Goal: Task Accomplishment & Management: Use online tool/utility

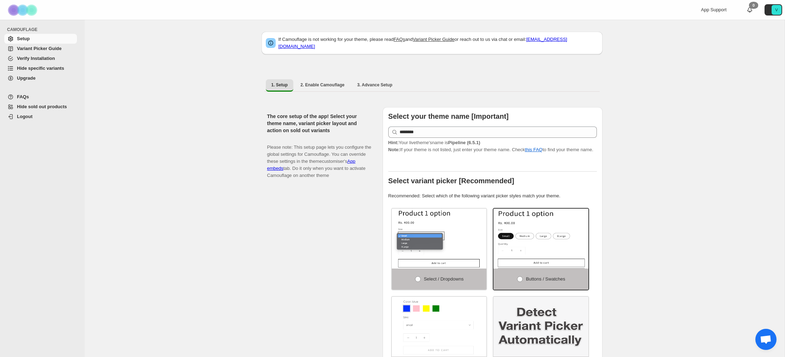
click at [35, 66] on span "Hide specific variants" at bounding box center [40, 68] width 47 height 5
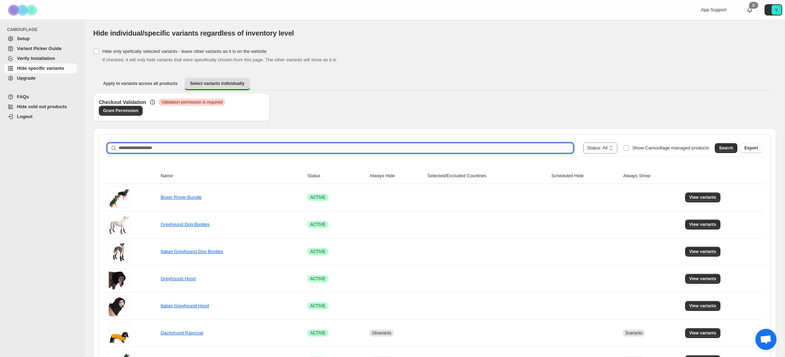
click at [205, 147] on input "Search product name" at bounding box center [346, 148] width 454 height 10
click at [727, 147] on span "Search" at bounding box center [726, 148] width 14 height 6
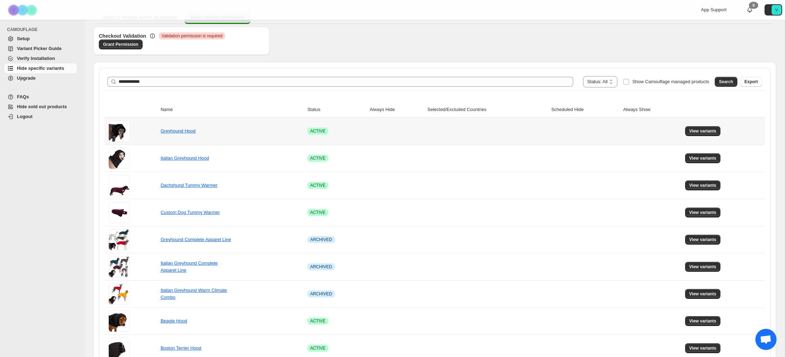
scroll to position [70, 0]
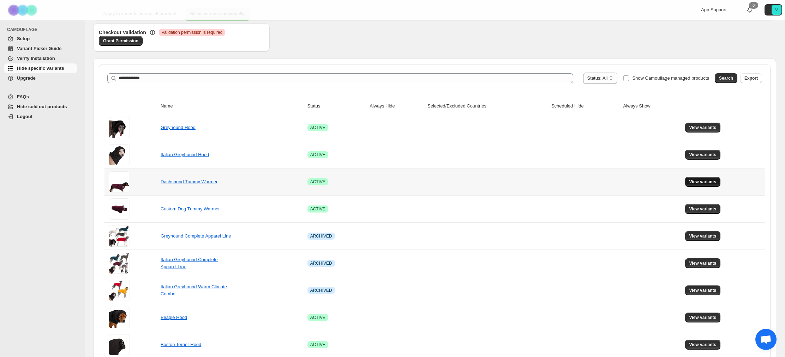
click at [704, 185] on span "View variants" at bounding box center [702, 182] width 27 height 6
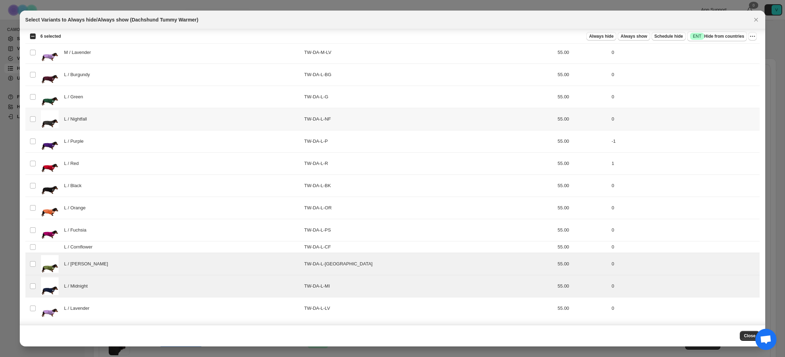
scroll to position [505, 0]
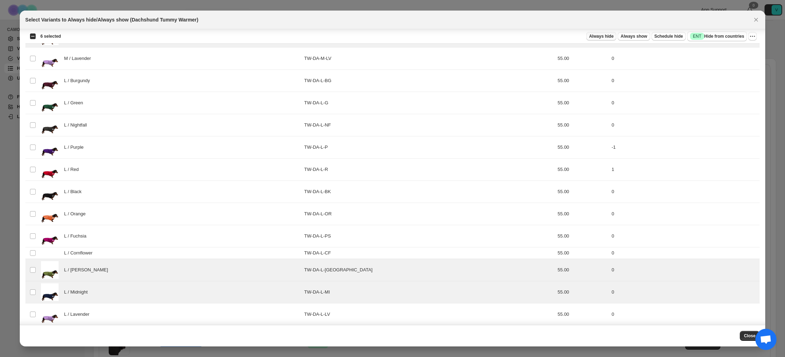
click at [593, 37] on span "Always hide" at bounding box center [601, 37] width 24 height 6
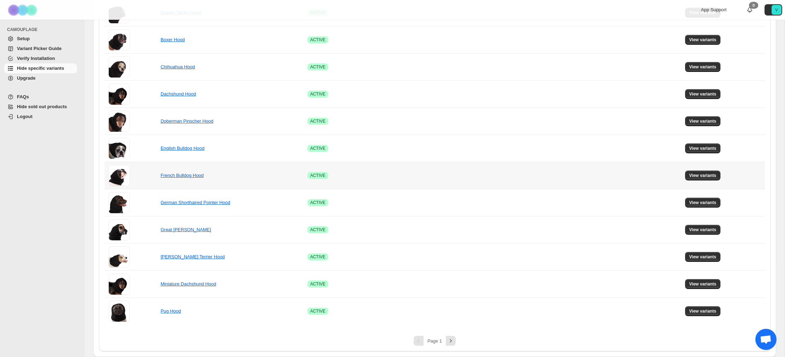
scroll to position [0, 0]
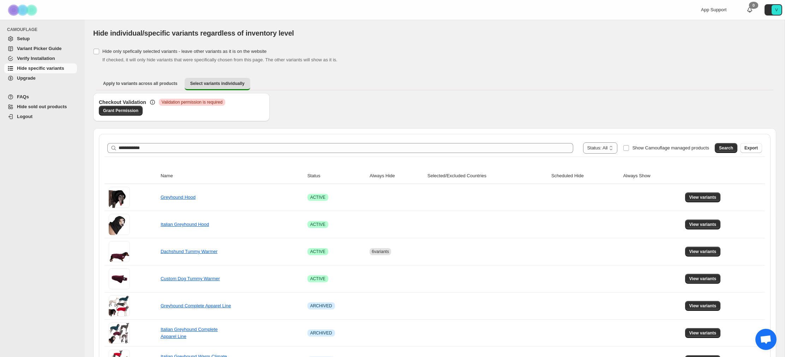
click at [118, 148] on div "**********" at bounding box center [340, 148] width 466 height 10
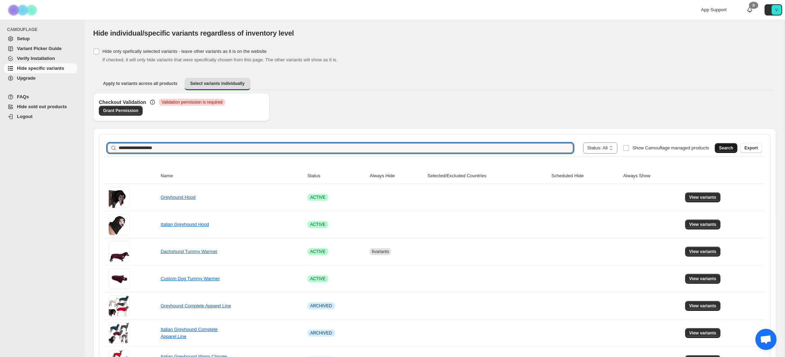
click at [736, 147] on div "Search Export" at bounding box center [737, 147] width 50 height 14
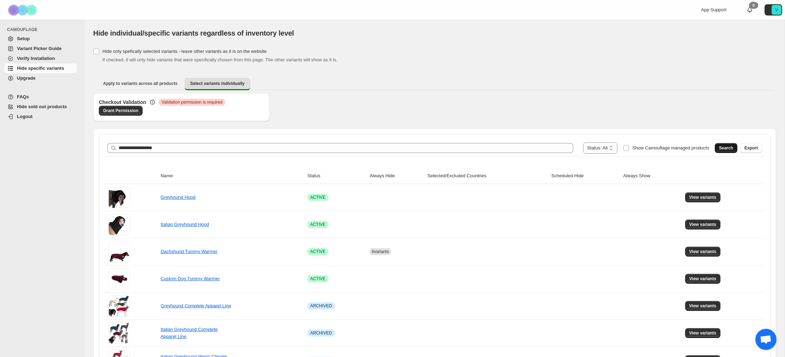
click at [730, 148] on span "Search" at bounding box center [726, 148] width 14 height 6
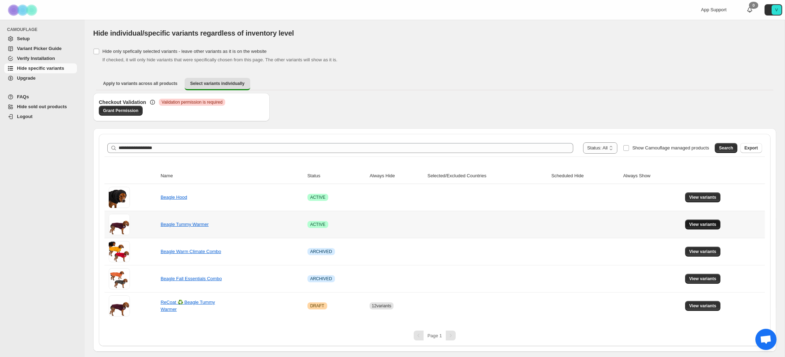
click at [700, 225] on span "View variants" at bounding box center [702, 225] width 27 height 6
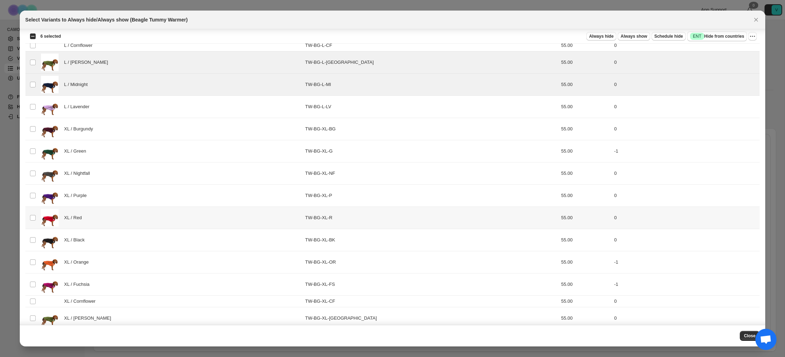
scroll to position [767, 0]
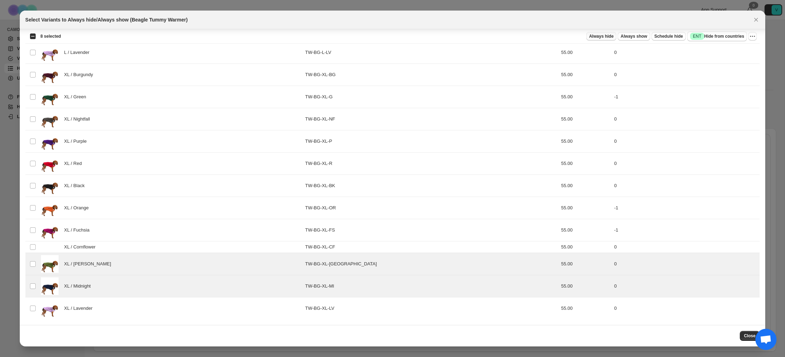
click at [595, 36] on span "Always hide" at bounding box center [601, 37] width 24 height 6
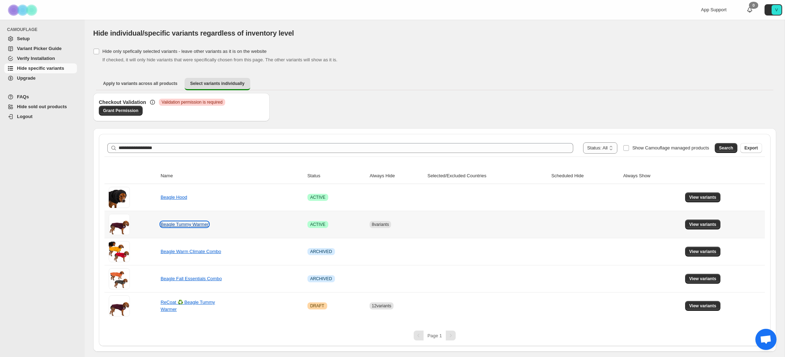
click at [189, 227] on link "Beagle Tummy Warmer" at bounding box center [185, 224] width 48 height 5
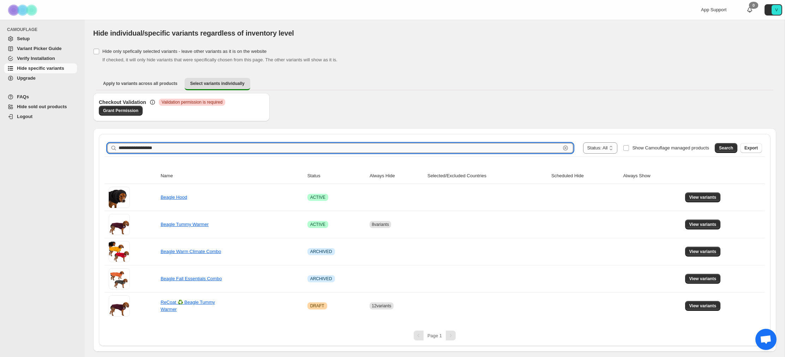
drag, startPoint x: 131, startPoint y: 147, endPoint x: 121, endPoint y: 147, distance: 9.9
click at [121, 147] on input "**********" at bounding box center [340, 148] width 442 height 10
click at [726, 145] on button "Search" at bounding box center [725, 148] width 23 height 10
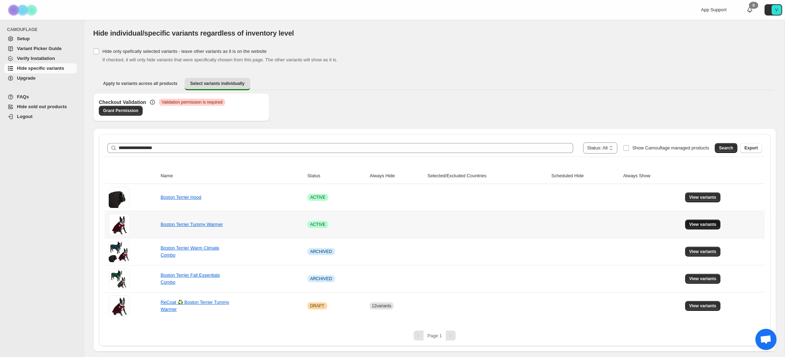
click at [704, 224] on span "View variants" at bounding box center [702, 225] width 27 height 6
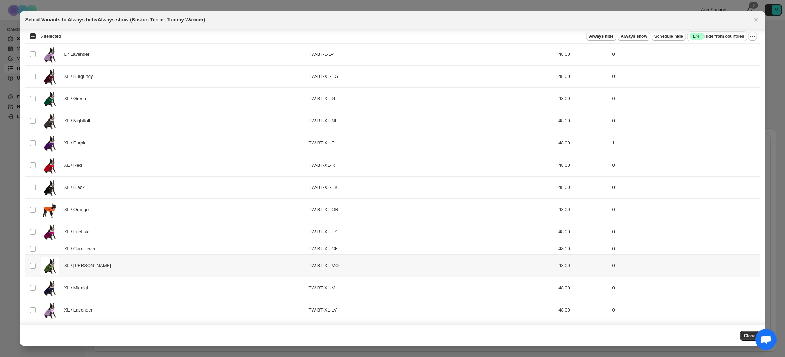
scroll to position [763, 0]
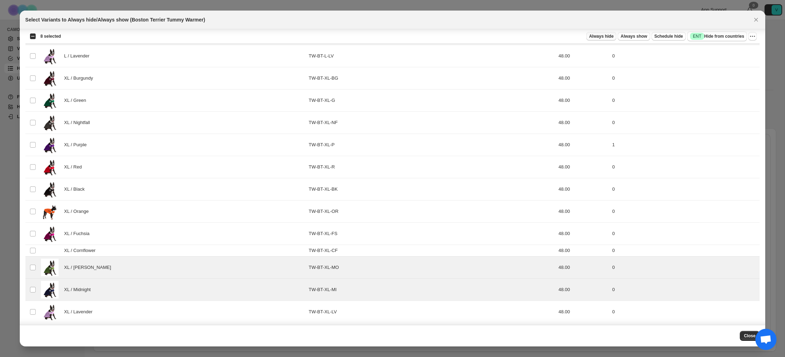
click at [603, 36] on span "Always hide" at bounding box center [601, 37] width 24 height 6
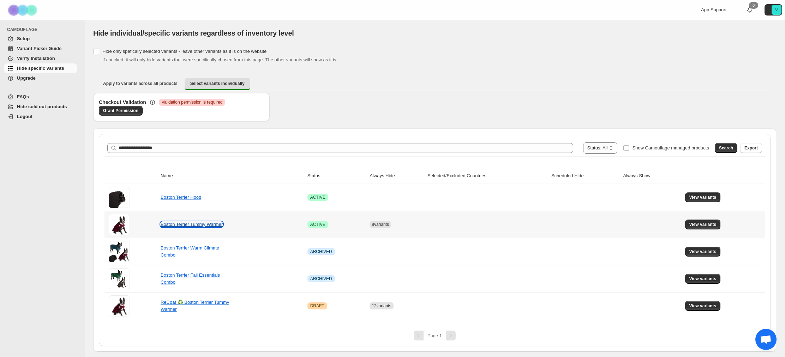
click at [193, 225] on link "Boston Terrier Tummy Warmer" at bounding box center [192, 224] width 62 height 5
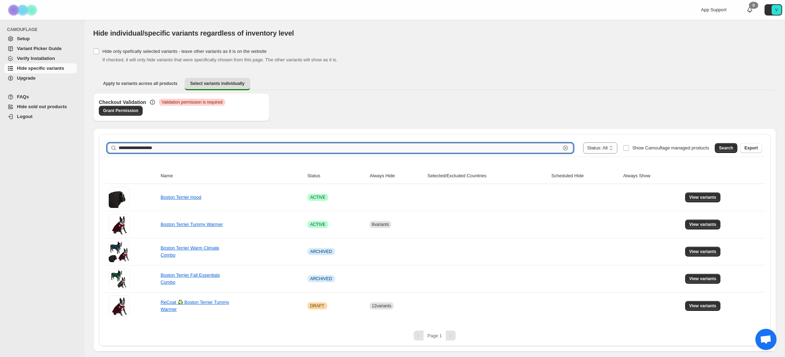
drag, startPoint x: 134, startPoint y: 148, endPoint x: 124, endPoint y: 147, distance: 9.9
click at [123, 147] on input "**********" at bounding box center [340, 148] width 442 height 10
click at [727, 150] on span "Search" at bounding box center [726, 148] width 14 height 6
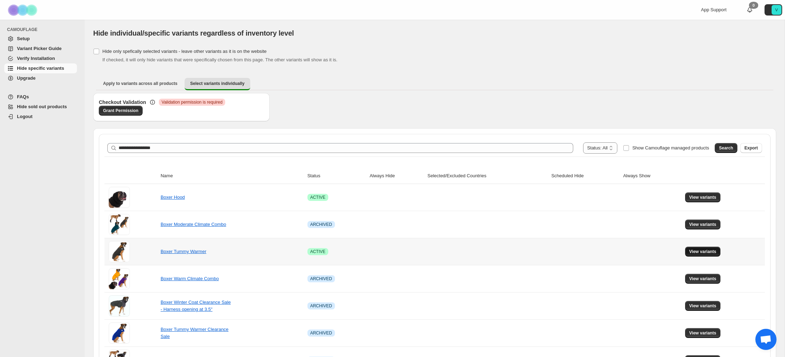
click at [698, 251] on span "View variants" at bounding box center [702, 252] width 27 height 6
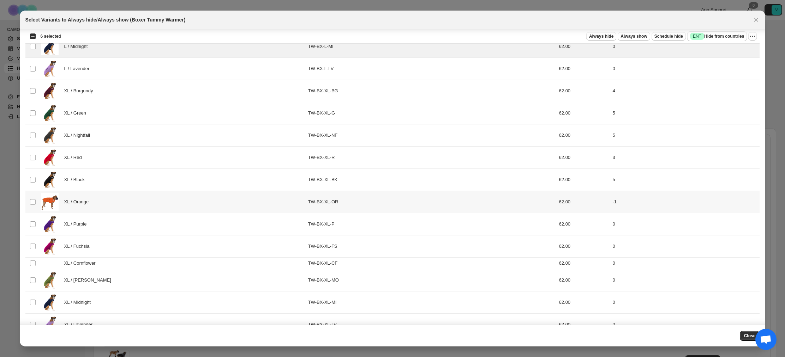
scroll to position [767, 0]
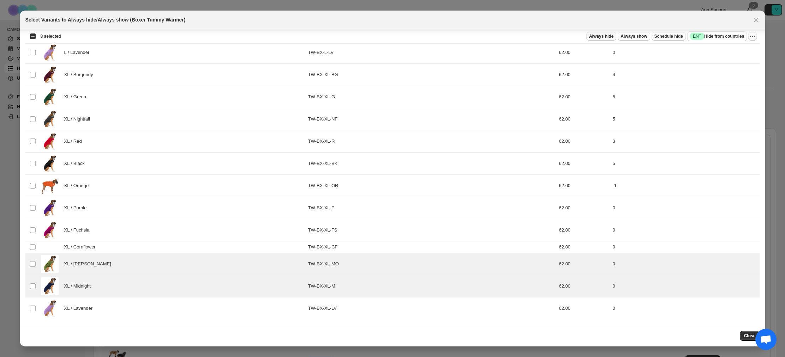
click at [591, 38] on span "Always hide" at bounding box center [601, 37] width 24 height 6
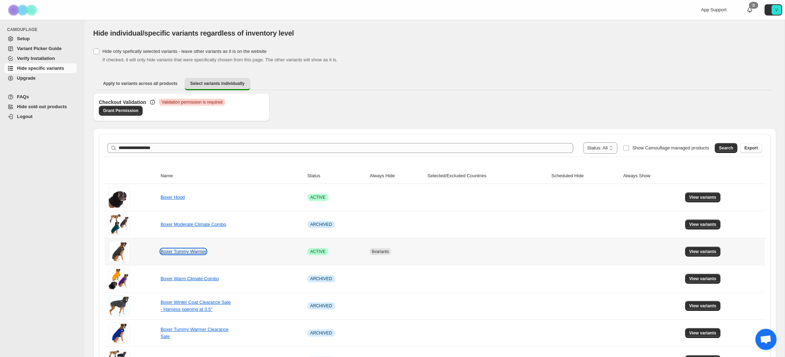
click at [185, 253] on link "Boxer Tummy Warmer" at bounding box center [184, 251] width 46 height 5
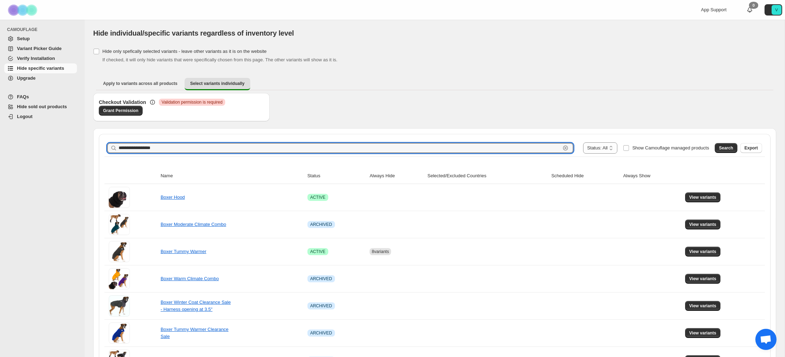
drag, startPoint x: 130, startPoint y: 147, endPoint x: 113, endPoint y: 145, distance: 17.1
click at [113, 145] on div "**********" at bounding box center [340, 148] width 466 height 10
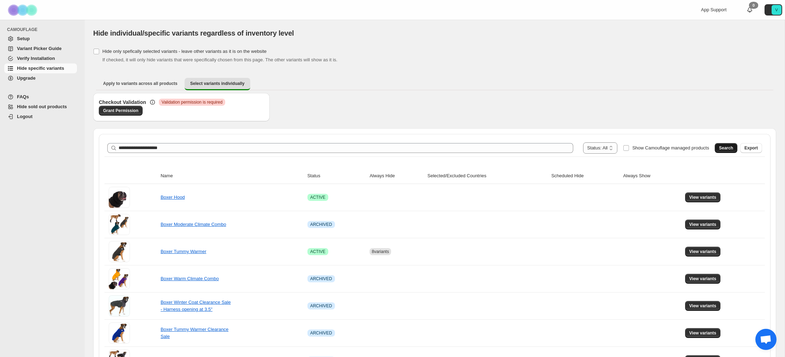
click at [721, 145] on span "Search" at bounding box center [726, 148] width 14 height 6
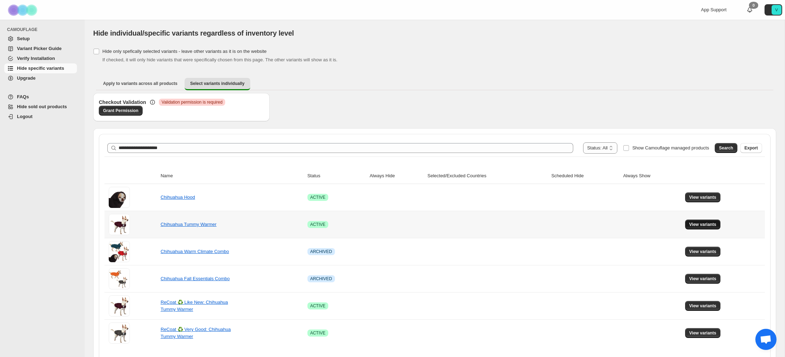
click at [700, 224] on span "View variants" at bounding box center [702, 225] width 27 height 6
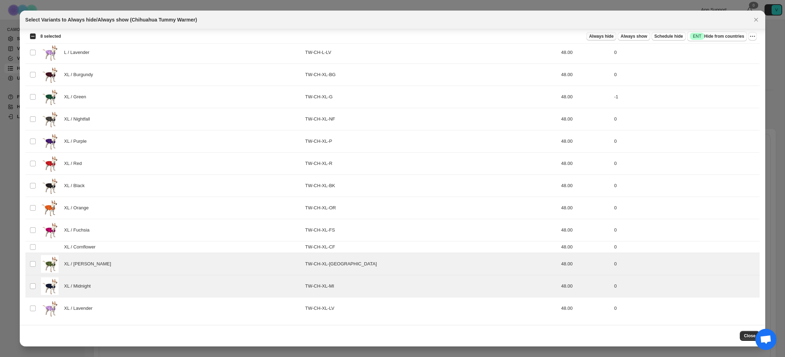
click at [598, 36] on span "Always hide" at bounding box center [601, 37] width 24 height 6
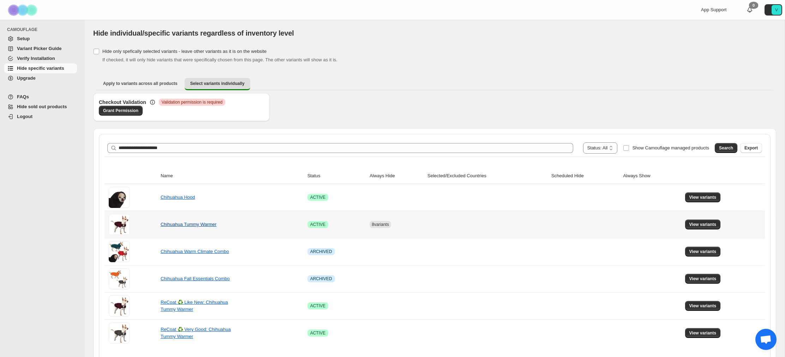
click at [209, 227] on div "Chihuahua Tummy Warmer" at bounding box center [196, 224] width 71 height 7
click at [209, 225] on link "Chihuahua Tummy Warmer" at bounding box center [189, 224] width 56 height 5
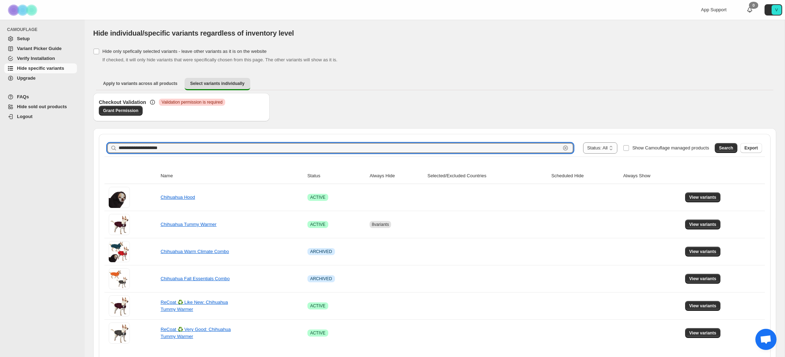
drag, startPoint x: 140, startPoint y: 146, endPoint x: 112, endPoint y: 143, distance: 28.4
click at [112, 143] on div "**********" at bounding box center [340, 148] width 466 height 10
click at [730, 149] on span "Search" at bounding box center [726, 148] width 14 height 6
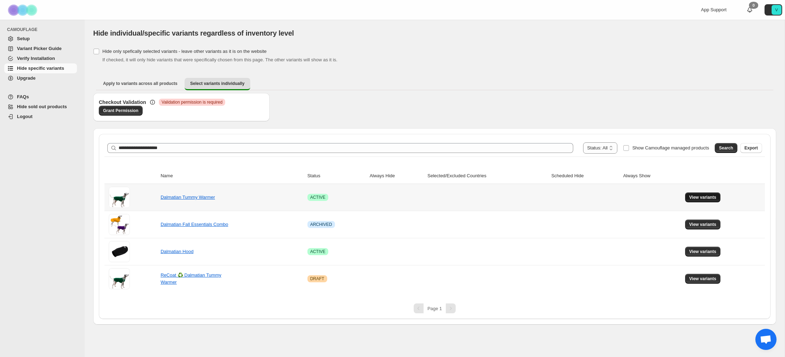
click at [702, 199] on span "View variants" at bounding box center [702, 198] width 27 height 6
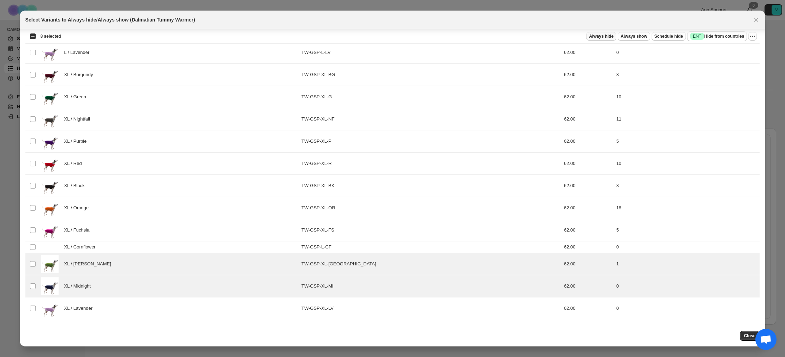
click at [606, 37] on span "Always hide" at bounding box center [601, 37] width 24 height 6
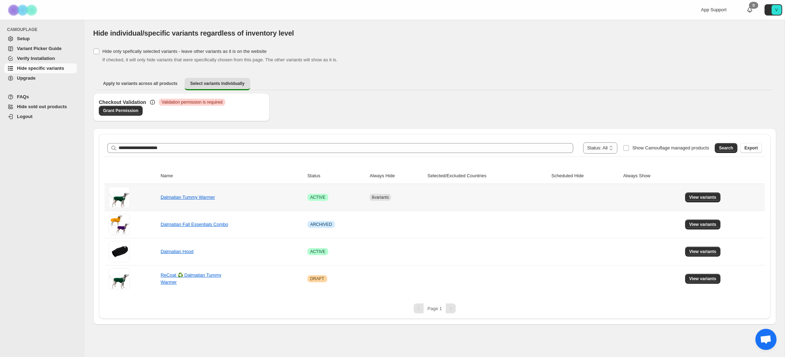
click at [202, 201] on td "Dalmatian Tummy Warmer" at bounding box center [231, 197] width 147 height 27
click at [205, 196] on link "Dalmatian Tummy Warmer" at bounding box center [188, 197] width 54 height 5
click at [710, 198] on span "View variants" at bounding box center [702, 198] width 27 height 6
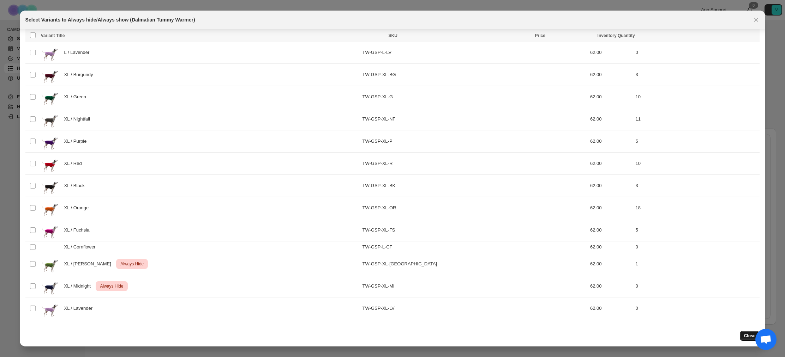
click at [746, 337] on span "Close" at bounding box center [750, 336] width 12 height 6
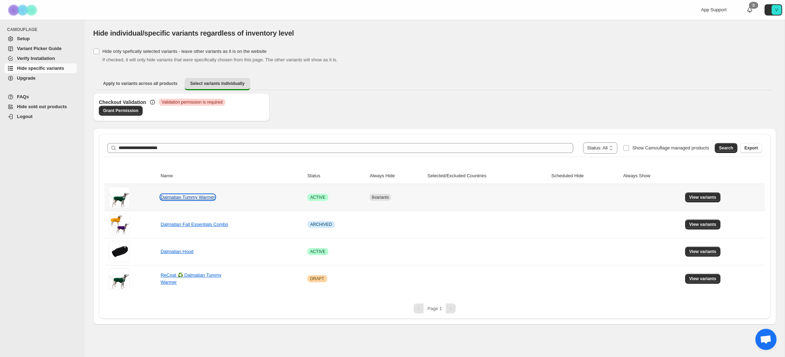
click at [197, 198] on link "Dalmatian Tummy Warmer" at bounding box center [188, 197] width 54 height 5
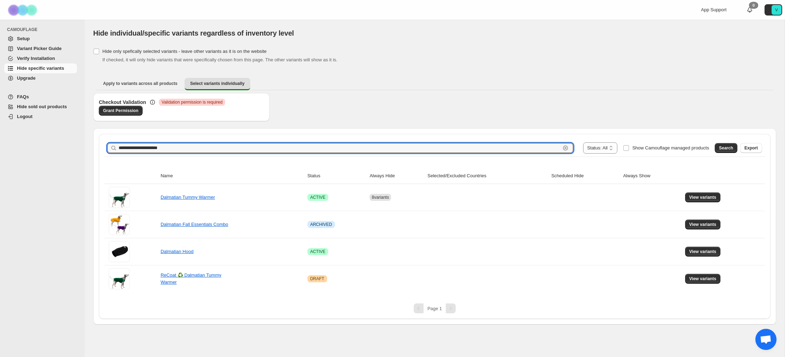
drag, startPoint x: 139, startPoint y: 147, endPoint x: 116, endPoint y: 146, distance: 23.3
click at [116, 146] on div "**********" at bounding box center [340, 148] width 466 height 10
click at [722, 148] on span "Search" at bounding box center [726, 148] width 14 height 6
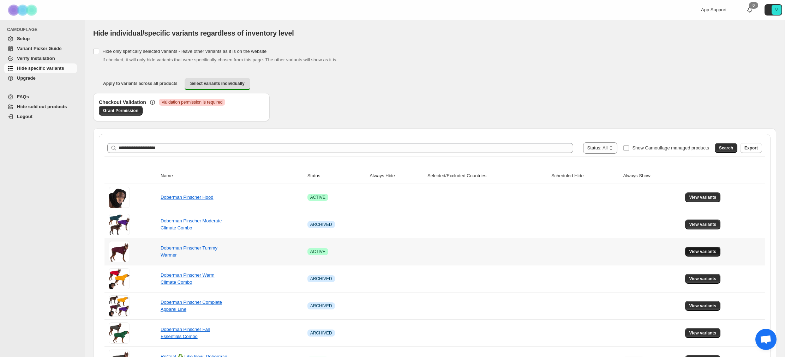
click at [706, 253] on span "View variants" at bounding box center [702, 252] width 27 height 6
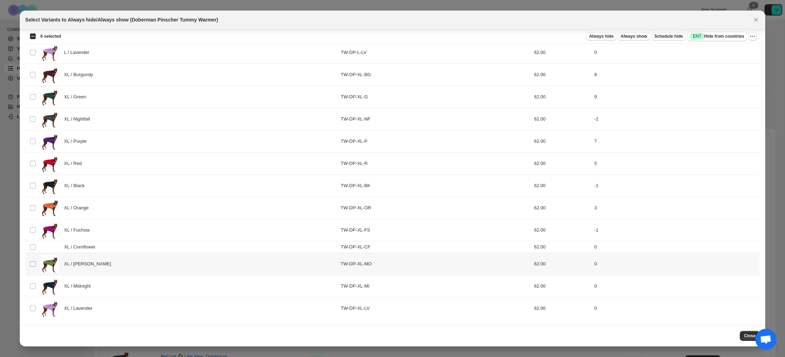
click at [35, 265] on span ":re1:" at bounding box center [33, 264] width 6 height 6
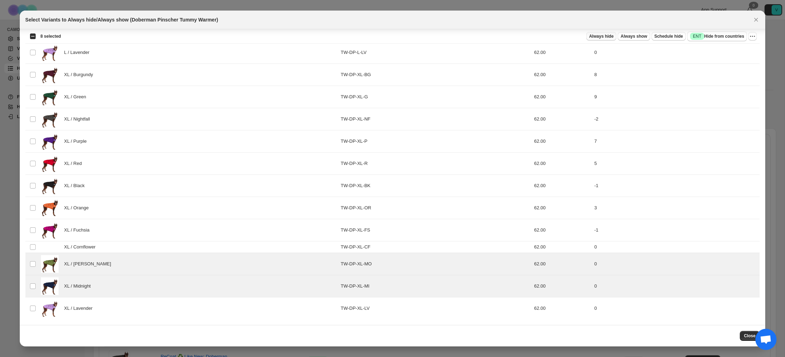
click at [602, 35] on span "Always hide" at bounding box center [601, 37] width 24 height 6
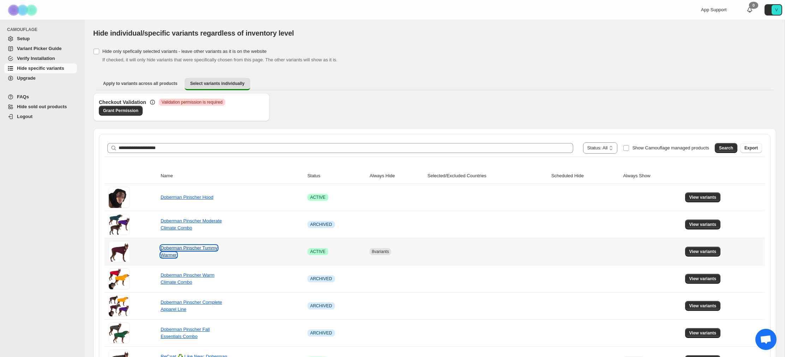
click at [175, 250] on link "Doberman Pinscher Tummy Warmer" at bounding box center [189, 252] width 57 height 12
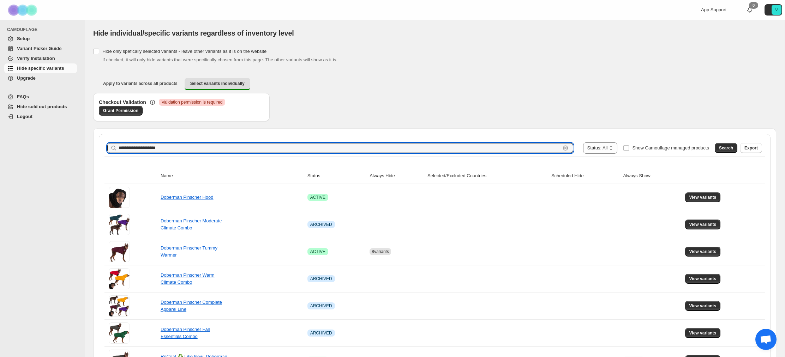
drag, startPoint x: 139, startPoint y: 147, endPoint x: 103, endPoint y: 147, distance: 35.6
click at [103, 147] on div "**********" at bounding box center [434, 294] width 671 height 321
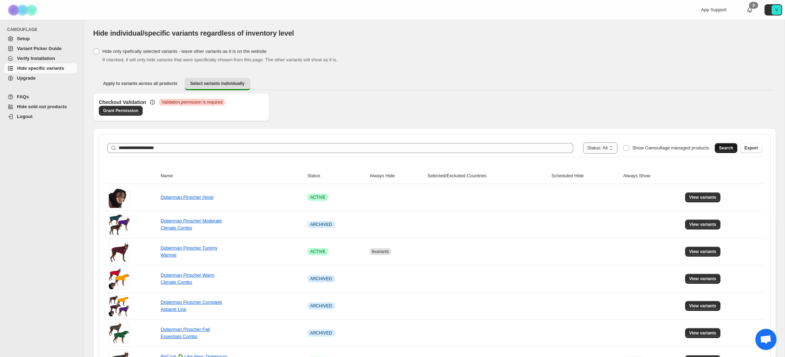
click at [725, 147] on span "Search" at bounding box center [726, 148] width 14 height 6
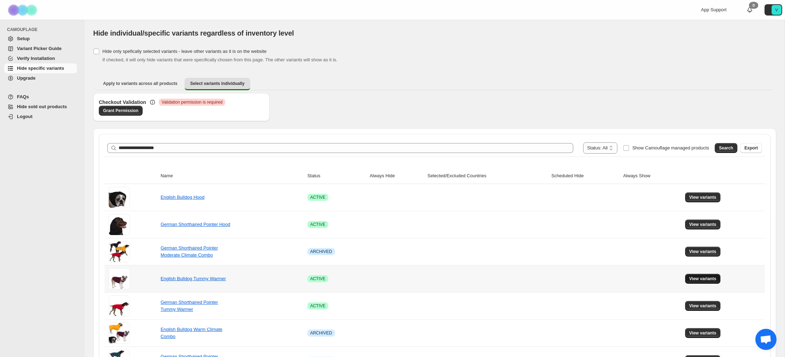
click at [700, 278] on span "View variants" at bounding box center [702, 279] width 27 height 6
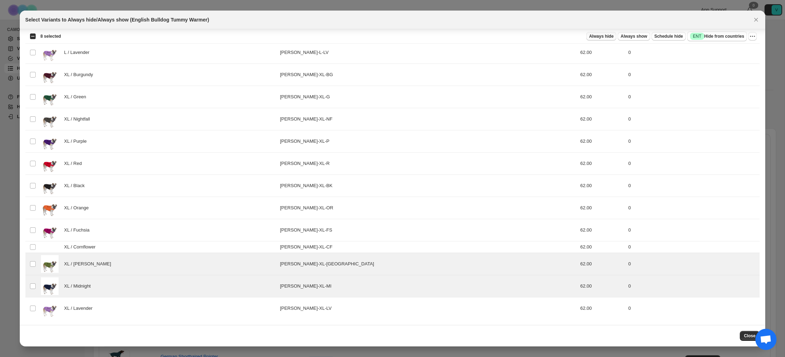
click at [602, 37] on span "Always hide" at bounding box center [601, 37] width 24 height 6
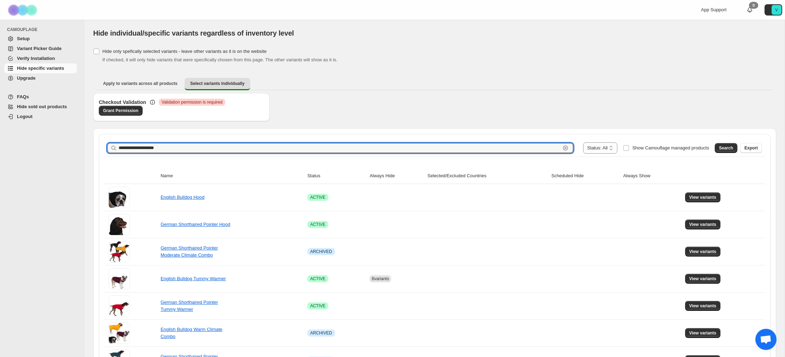
drag, startPoint x: 134, startPoint y: 147, endPoint x: 96, endPoint y: 144, distance: 38.2
click at [96, 144] on div "**********" at bounding box center [434, 308] width 683 height 360
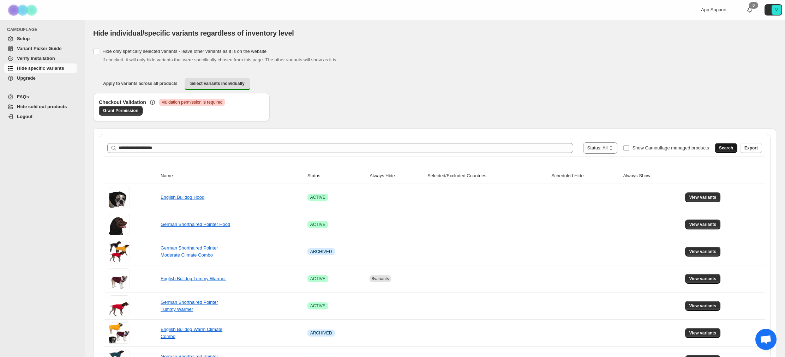
click at [730, 149] on span "Search" at bounding box center [726, 148] width 14 height 6
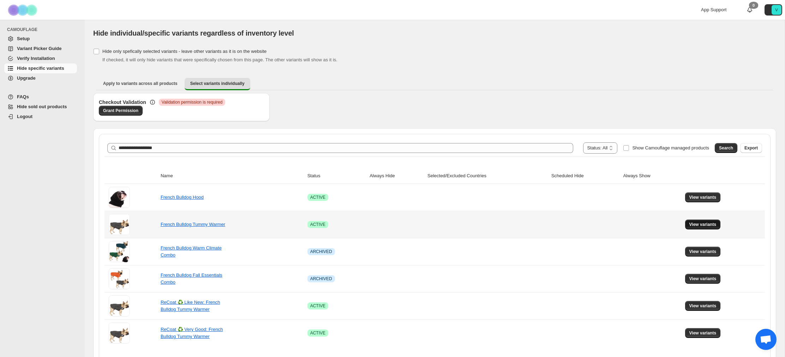
click at [712, 224] on span "View variants" at bounding box center [702, 225] width 27 height 6
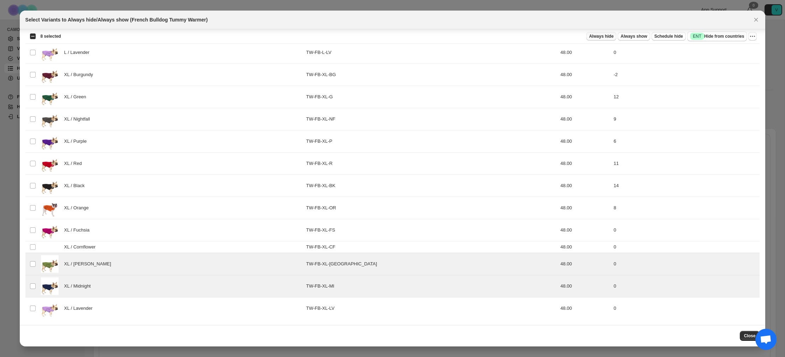
click at [600, 35] on span "Always hide" at bounding box center [601, 37] width 24 height 6
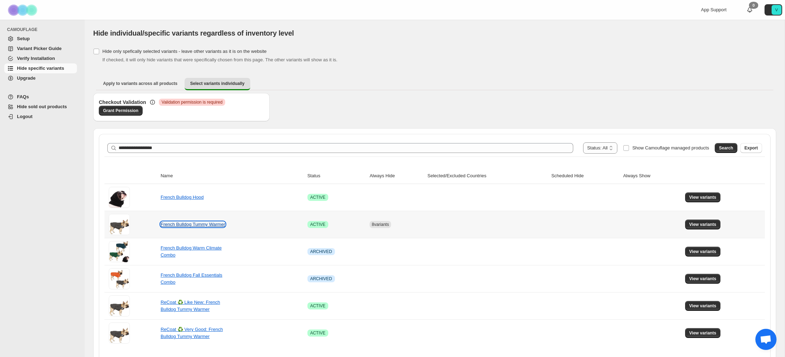
click at [182, 225] on link "French Bulldog Tummy Warmer" at bounding box center [193, 224] width 65 height 5
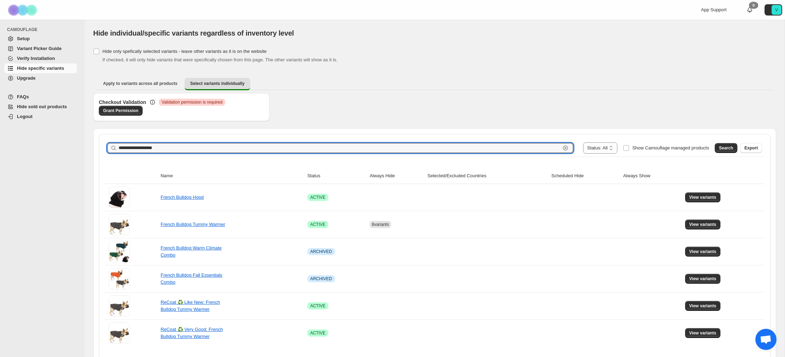
drag, startPoint x: 133, startPoint y: 148, endPoint x: 102, endPoint y: 144, distance: 31.0
click at [102, 144] on div "**********" at bounding box center [434, 254] width 671 height 240
click at [725, 149] on span "Search" at bounding box center [726, 148] width 14 height 6
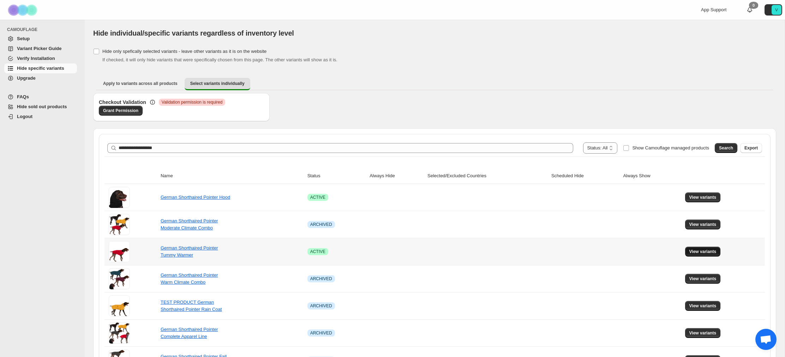
click at [705, 252] on span "View variants" at bounding box center [702, 252] width 27 height 6
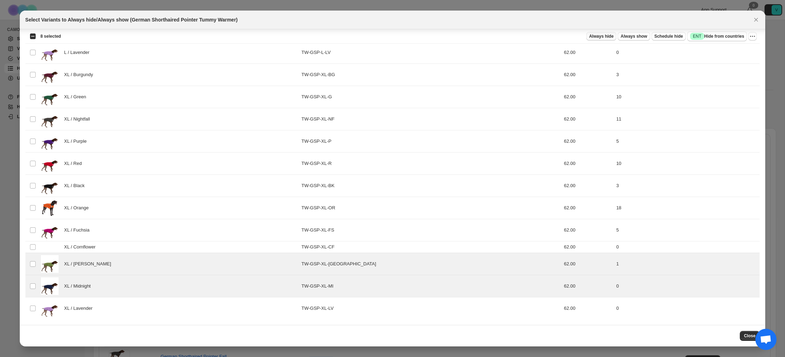
click at [610, 36] on span "Always hide" at bounding box center [601, 37] width 24 height 6
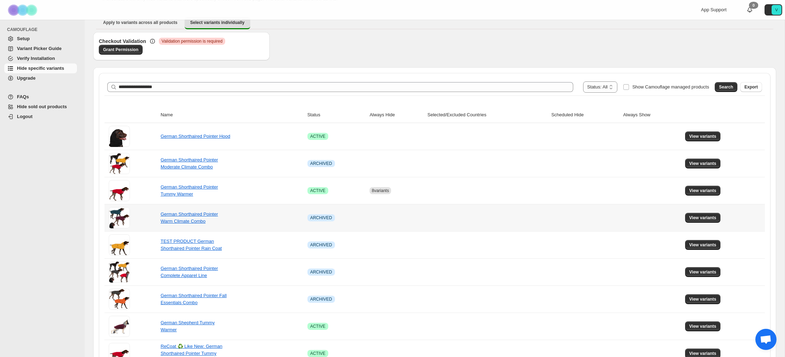
scroll to position [131, 0]
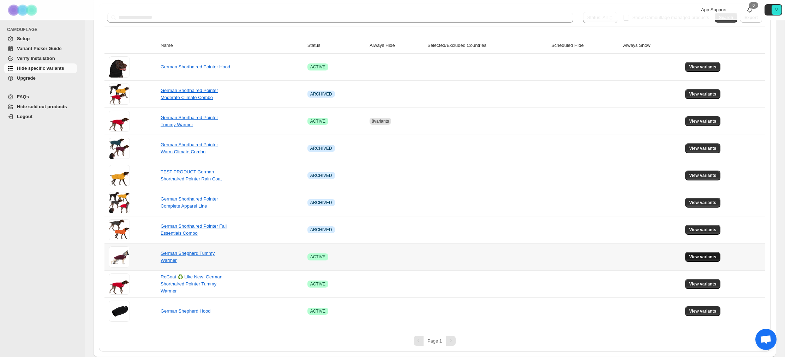
click at [701, 259] on span "View variants" at bounding box center [702, 257] width 27 height 6
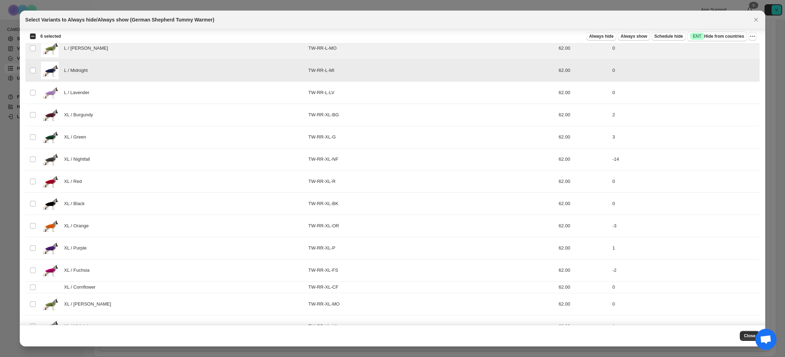
scroll to position [767, 0]
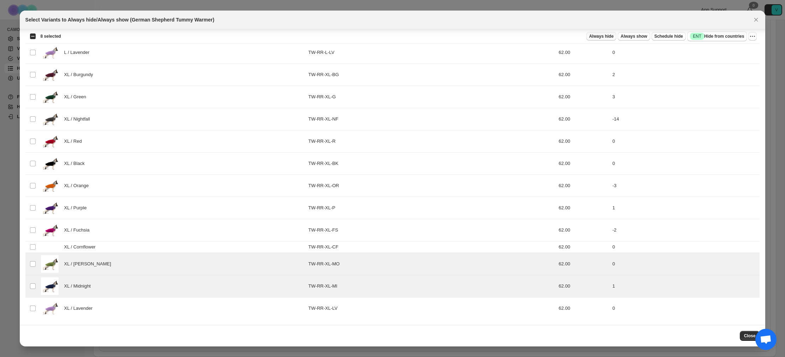
click at [611, 38] on button "Always hide" at bounding box center [601, 36] width 30 height 8
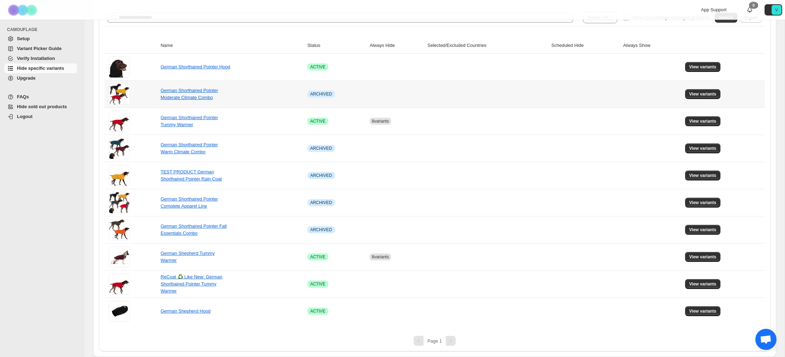
scroll to position [0, 0]
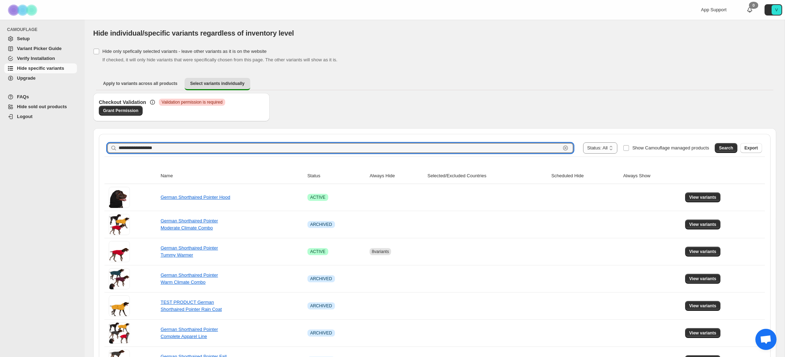
drag, startPoint x: 135, startPoint y: 148, endPoint x: 102, endPoint y: 144, distance: 33.4
click at [102, 144] on div "**********" at bounding box center [434, 308] width 671 height 348
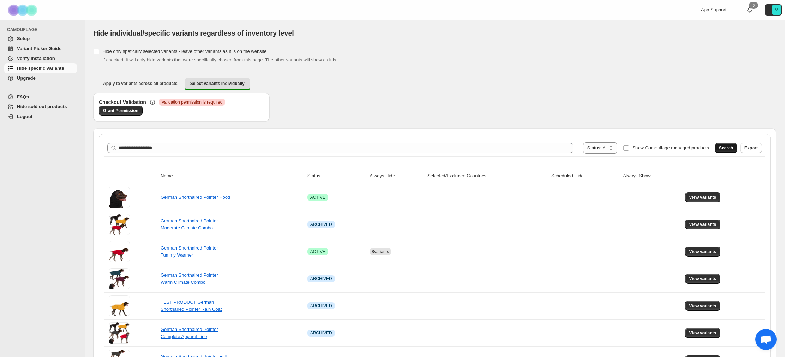
click at [722, 148] on span "Search" at bounding box center [726, 148] width 14 height 6
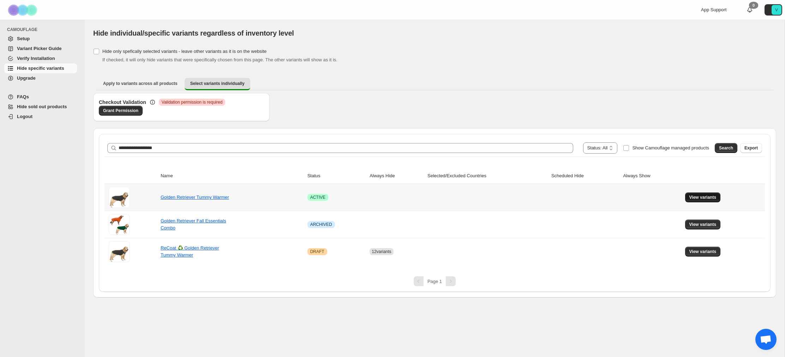
click at [700, 200] on button "View variants" at bounding box center [703, 198] width 36 height 10
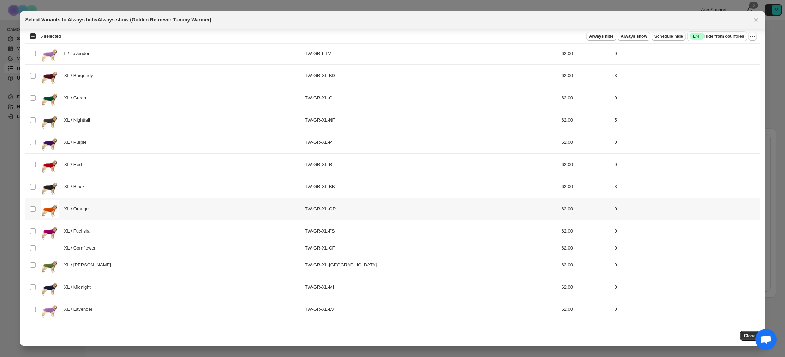
scroll to position [767, 0]
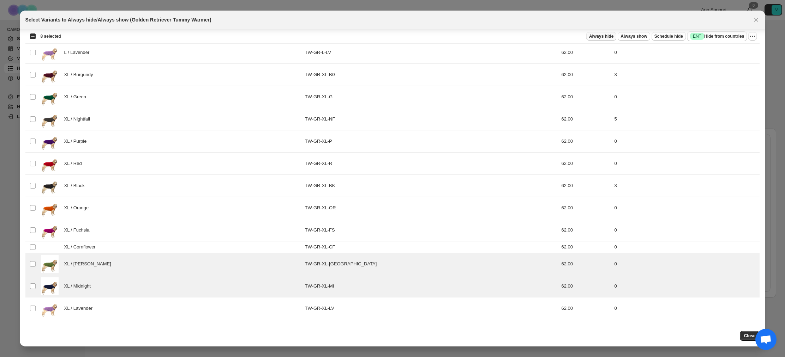
click at [596, 34] on span "Always hide" at bounding box center [601, 37] width 24 height 6
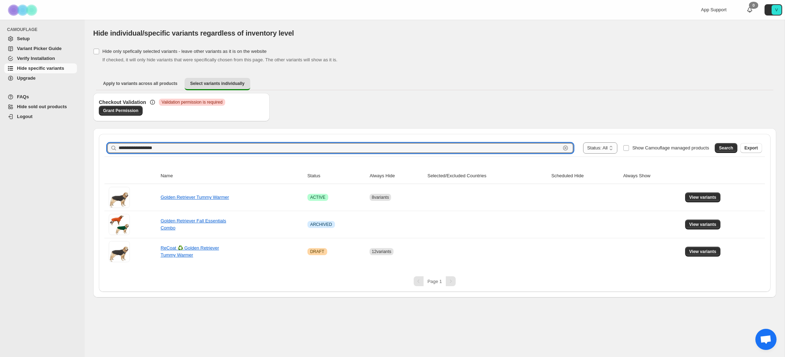
drag, startPoint x: 133, startPoint y: 147, endPoint x: 112, endPoint y: 145, distance: 20.6
click at [112, 145] on div "**********" at bounding box center [340, 148] width 466 height 10
click at [725, 148] on span "Search" at bounding box center [726, 148] width 14 height 6
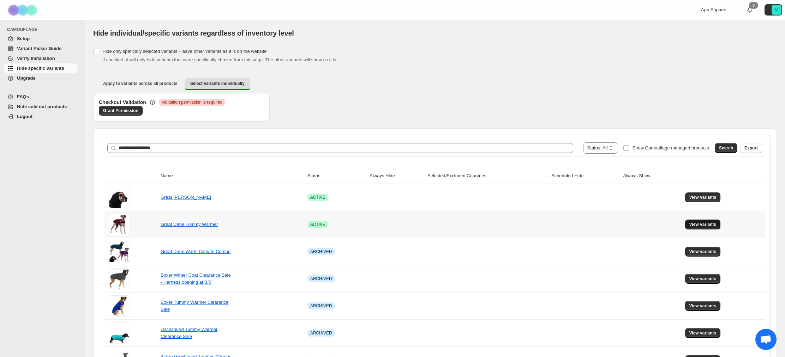
click at [712, 225] on span "View variants" at bounding box center [702, 225] width 27 height 6
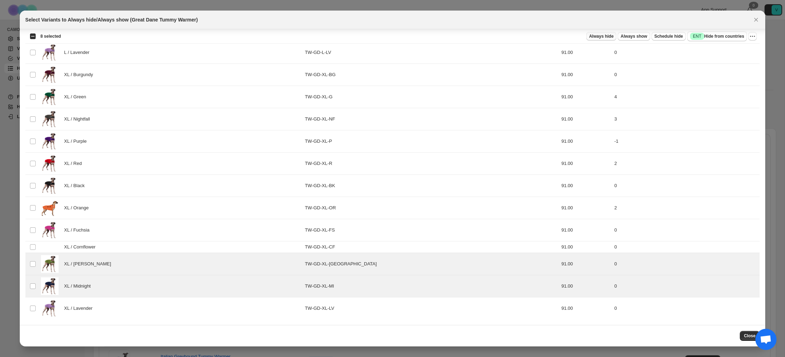
click at [599, 37] on span "Always hide" at bounding box center [601, 37] width 24 height 6
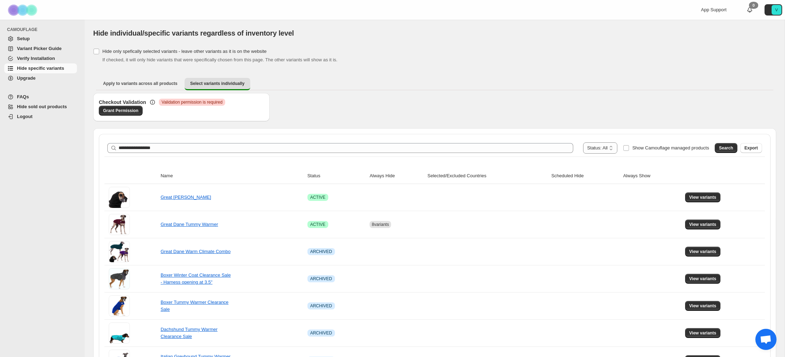
scroll to position [1, 0]
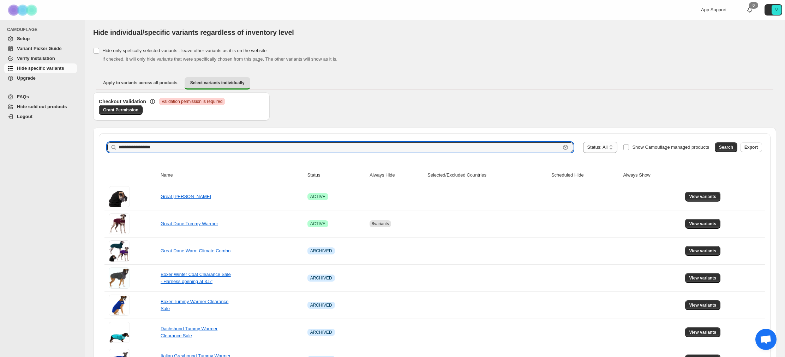
drag, startPoint x: 131, startPoint y: 148, endPoint x: 104, endPoint y: 144, distance: 27.0
click at [729, 148] on span "Search" at bounding box center [726, 148] width 14 height 6
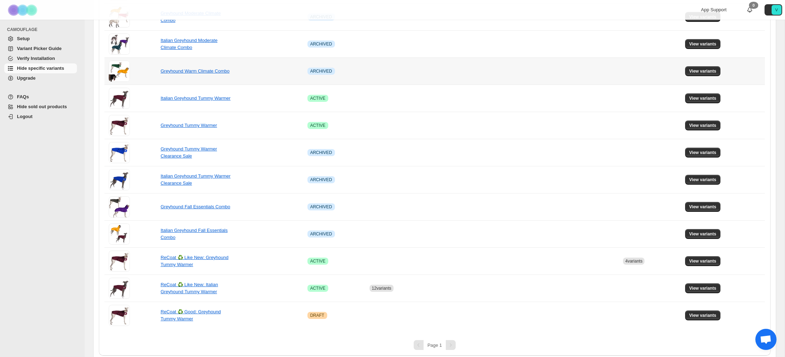
scroll to position [321, 0]
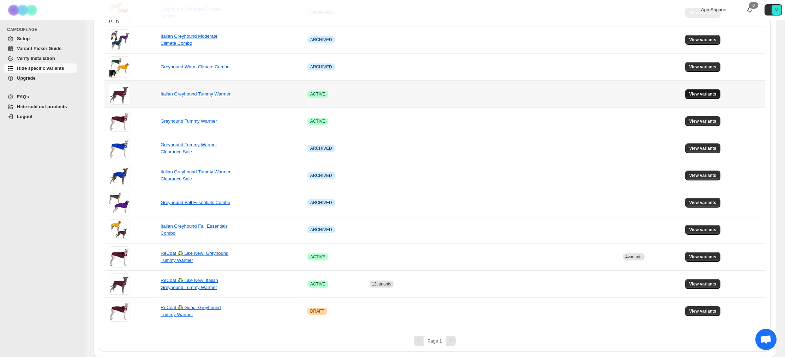
click at [708, 96] on span "View variants" at bounding box center [702, 94] width 27 height 6
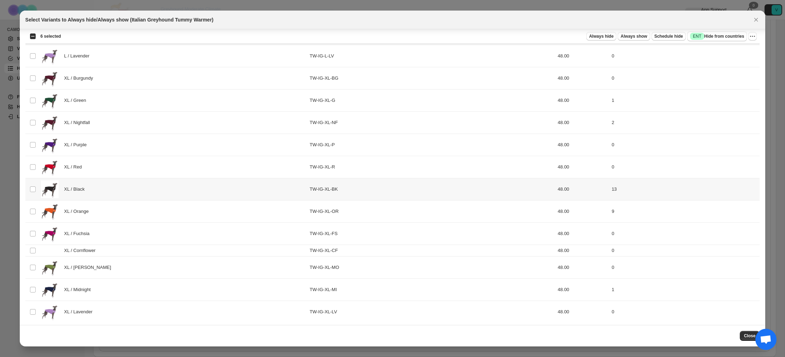
scroll to position [767, 0]
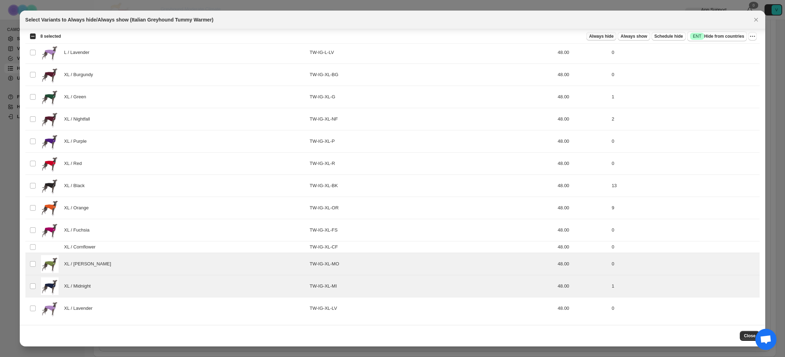
click at [602, 36] on span "Always hide" at bounding box center [601, 37] width 24 height 6
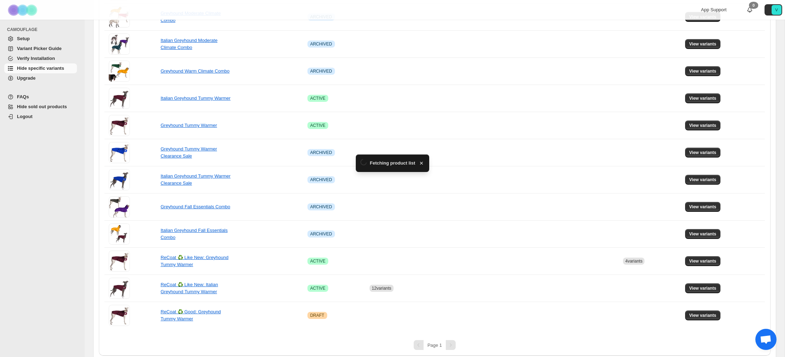
scroll to position [321, 0]
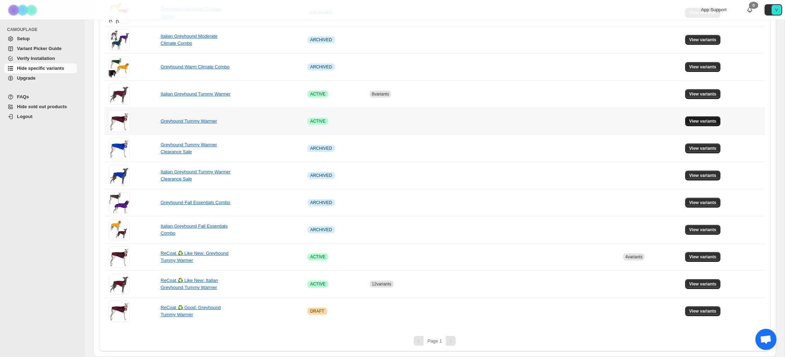
click at [698, 123] on span "View variants" at bounding box center [702, 122] width 27 height 6
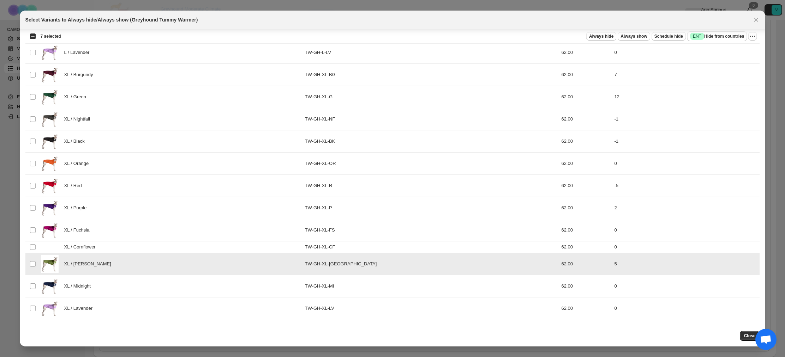
scroll to position [766, 0]
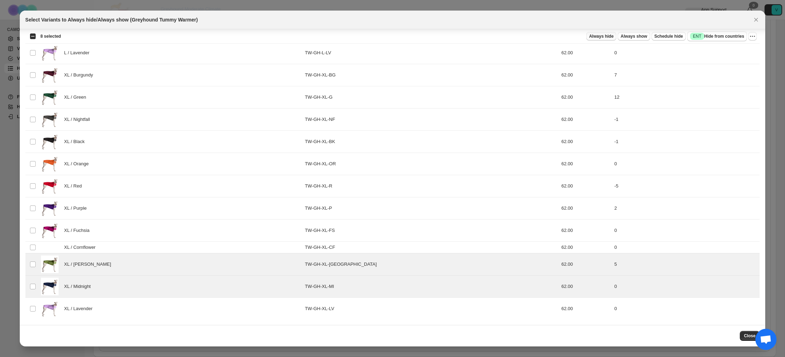
click at [599, 35] on span "Always hide" at bounding box center [601, 37] width 24 height 6
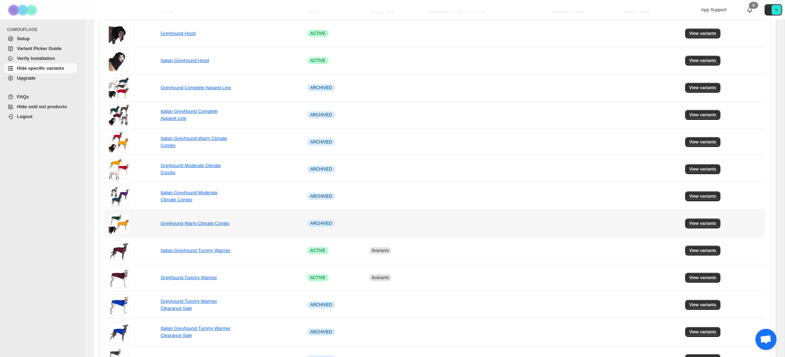
scroll to position [90, 0]
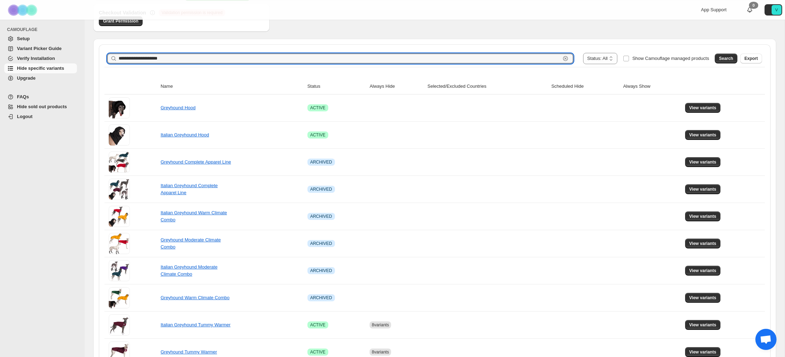
drag, startPoint x: 142, startPoint y: 56, endPoint x: 112, endPoint y: 54, distance: 30.1
click at [115, 55] on div "**********" at bounding box center [340, 59] width 466 height 10
click at [724, 59] on span "Search" at bounding box center [726, 59] width 14 height 6
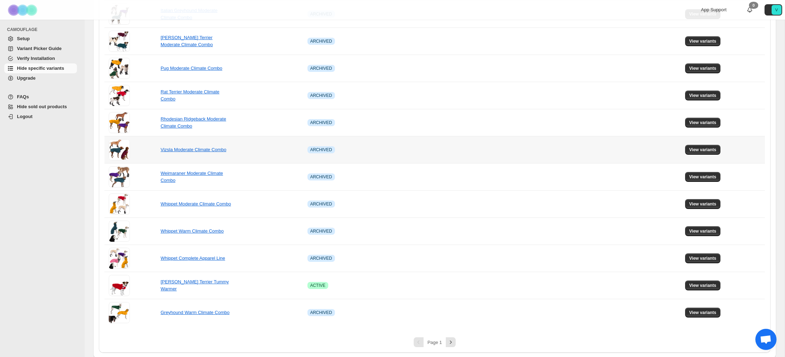
scroll to position [402, 0]
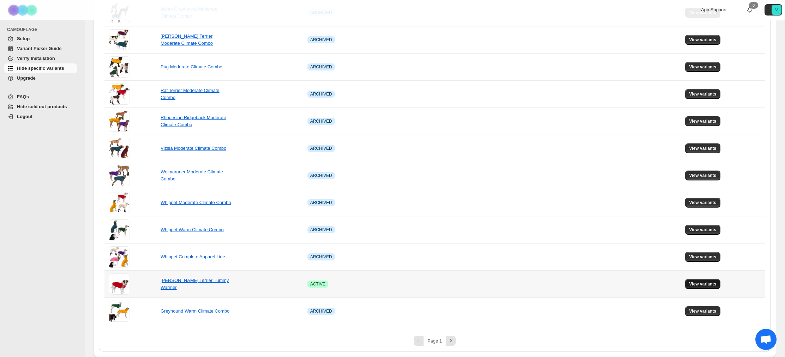
click at [705, 283] on span "View variants" at bounding box center [702, 285] width 27 height 6
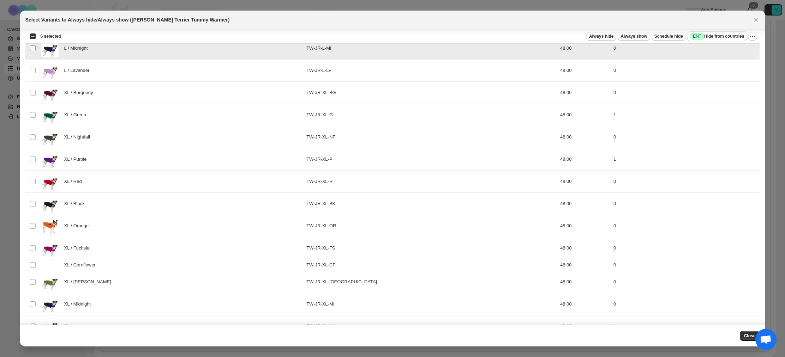
scroll to position [767, 0]
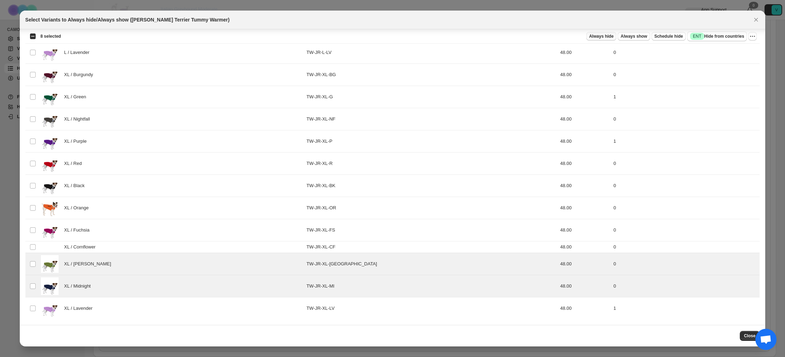
click at [600, 36] on span "Always hide" at bounding box center [601, 37] width 24 height 6
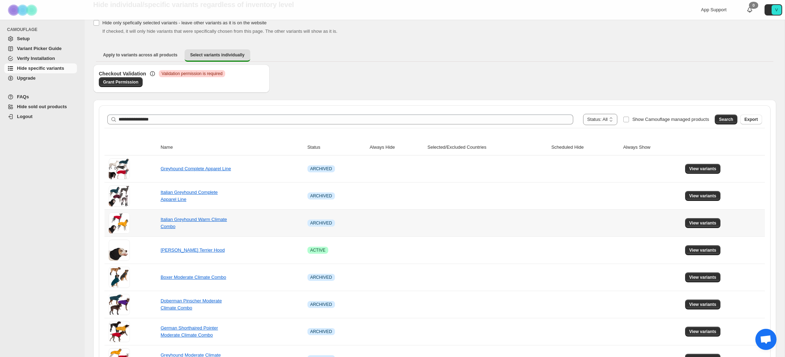
scroll to position [0, 0]
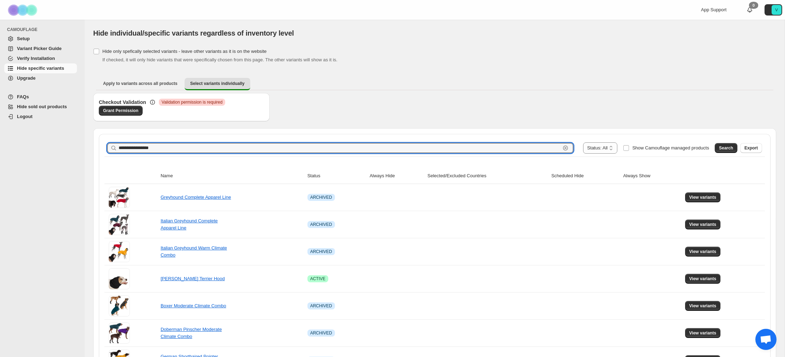
drag, startPoint x: 121, startPoint y: 148, endPoint x: 111, endPoint y: 146, distance: 10.7
click at [111, 146] on div "**********" at bounding box center [340, 148] width 466 height 10
click at [725, 151] on button "Search" at bounding box center [725, 148] width 23 height 10
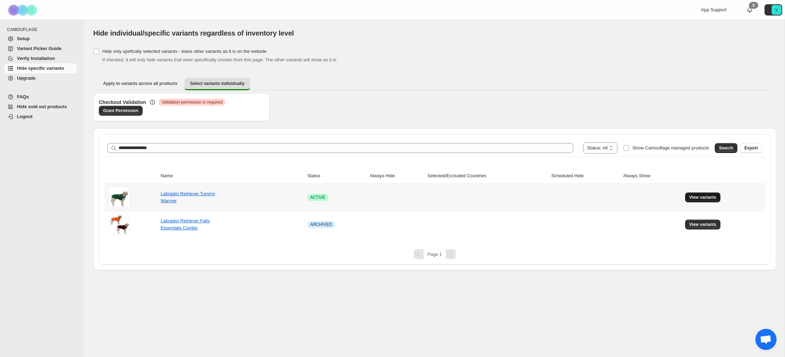
click at [707, 197] on span "View variants" at bounding box center [702, 198] width 27 height 6
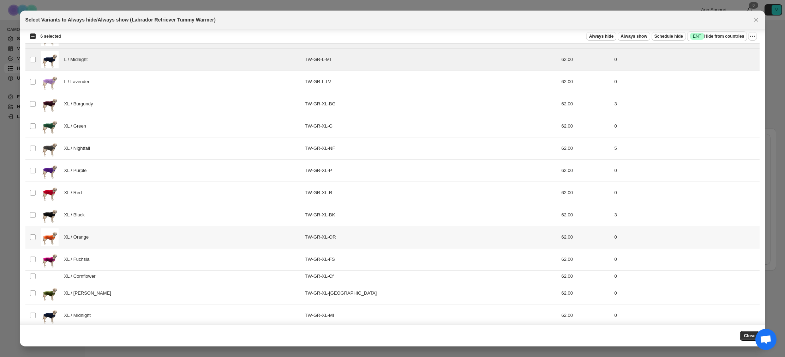
scroll to position [767, 0]
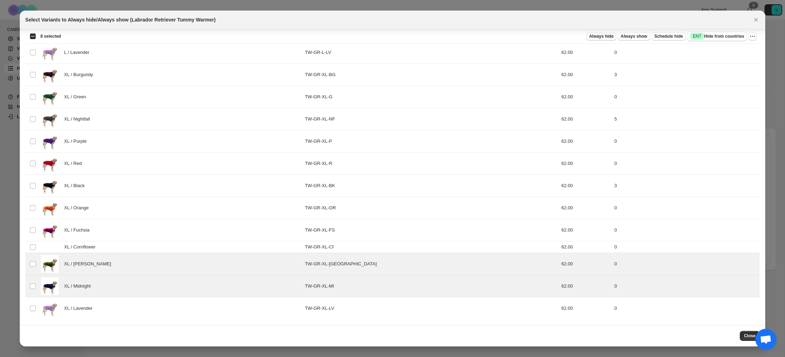
click at [603, 37] on span "Always hide" at bounding box center [601, 37] width 24 height 6
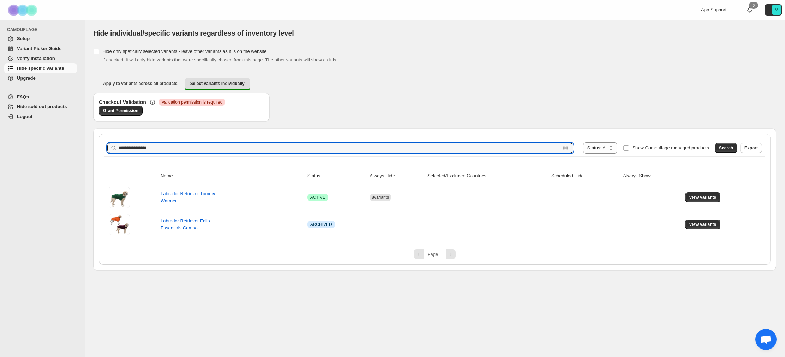
drag, startPoint x: 125, startPoint y: 148, endPoint x: 114, endPoint y: 147, distance: 11.0
click at [114, 147] on div "**********" at bounding box center [340, 148] width 466 height 10
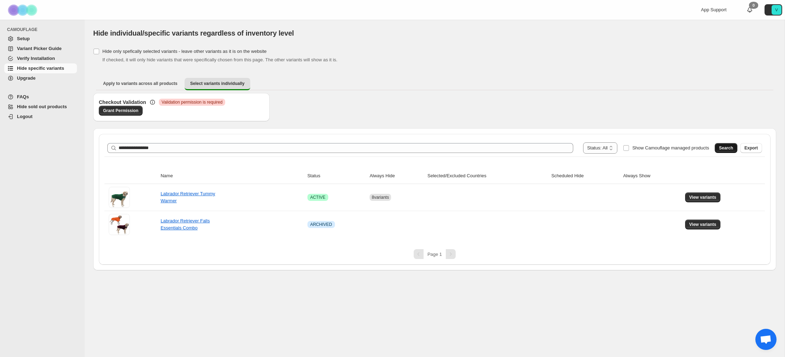
click at [725, 148] on span "Search" at bounding box center [726, 148] width 14 height 6
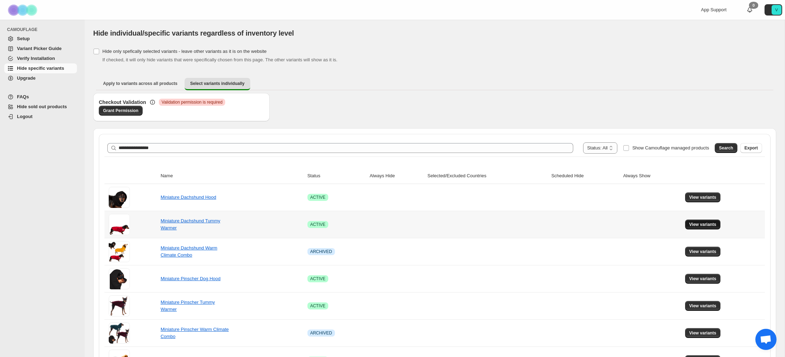
click at [712, 225] on span "View variants" at bounding box center [702, 225] width 27 height 6
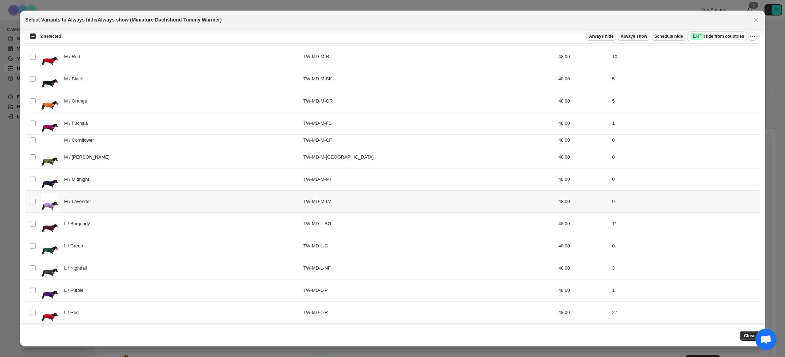
scroll to position [368, 0]
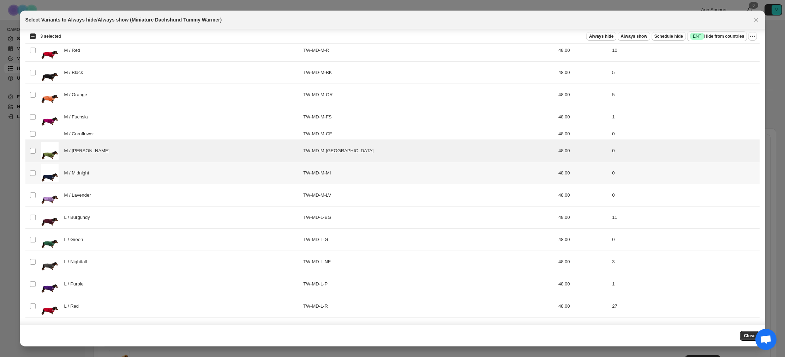
click at [32, 169] on td "Select product variant" at bounding box center [31, 173] width 13 height 22
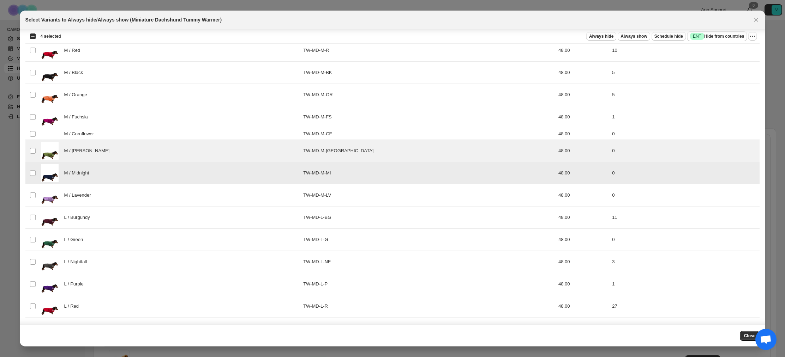
scroll to position [511, 0]
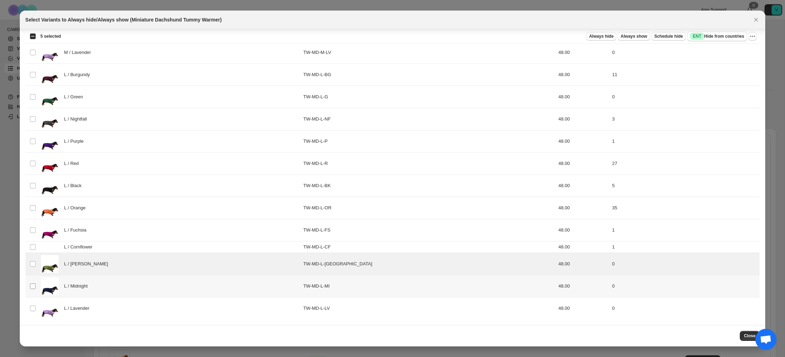
click at [31, 283] on span ":r14l:" at bounding box center [33, 286] width 6 height 6
click at [597, 37] on span "Always hide" at bounding box center [601, 37] width 24 height 6
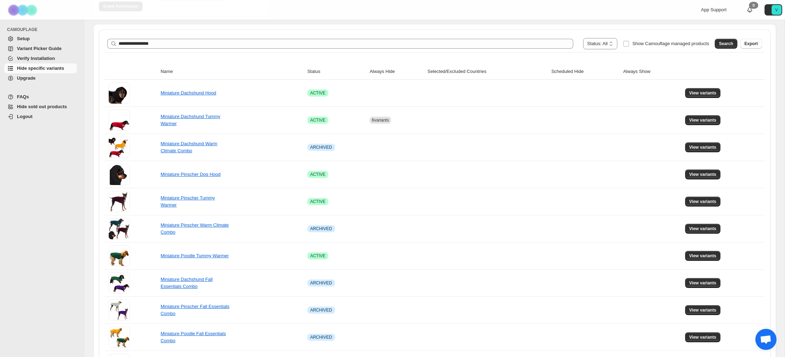
scroll to position [107, 0]
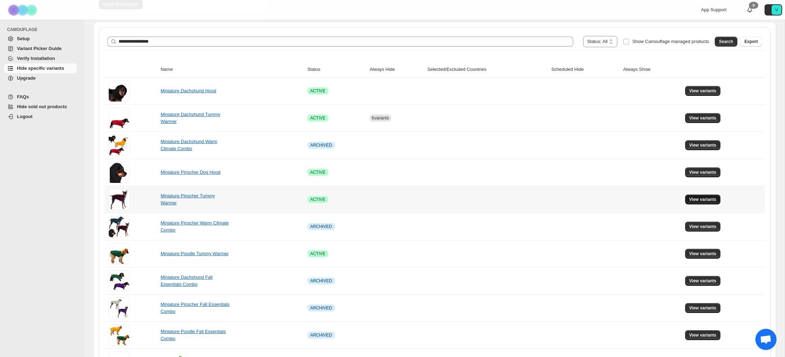
click at [710, 202] on span "View variants" at bounding box center [702, 200] width 27 height 6
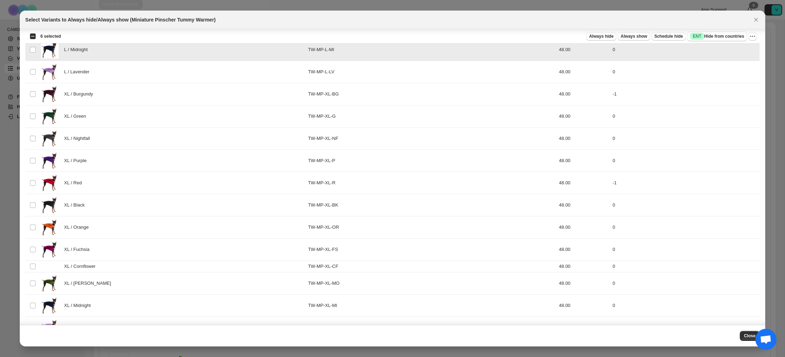
scroll to position [767, 0]
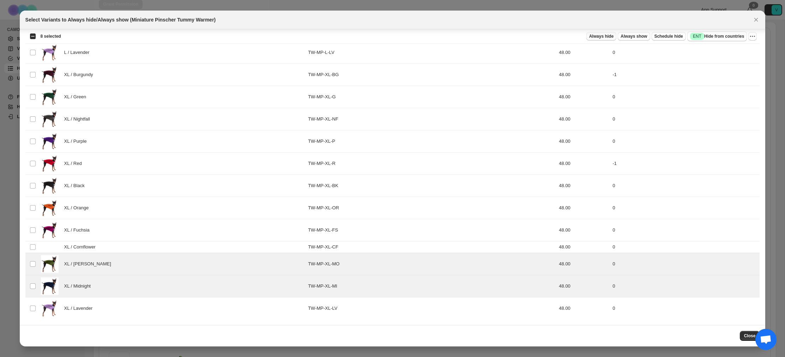
click at [598, 39] on span "Always hide" at bounding box center [601, 37] width 24 height 6
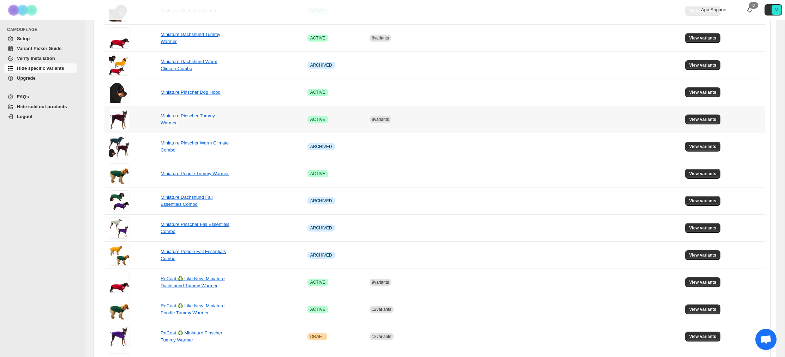
scroll to position [187, 0]
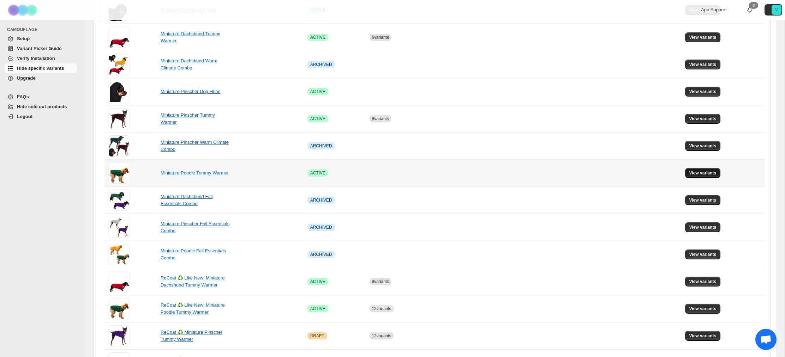
click at [705, 174] on span "View variants" at bounding box center [702, 173] width 27 height 6
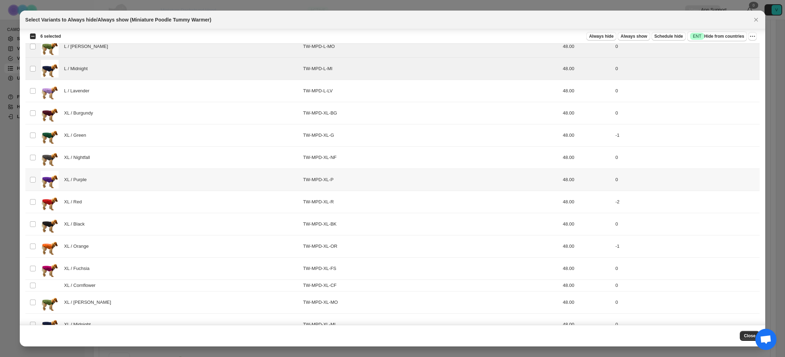
scroll to position [767, 0]
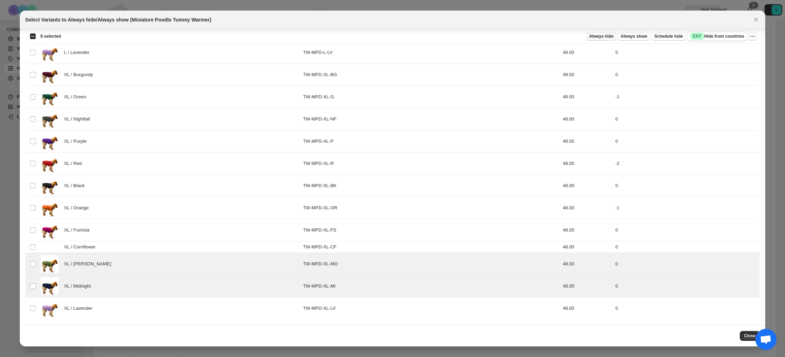
click at [598, 37] on span "Always hide" at bounding box center [601, 37] width 24 height 6
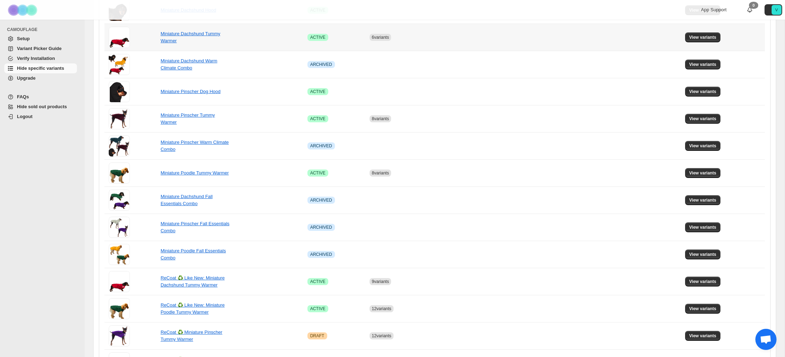
scroll to position [0, 0]
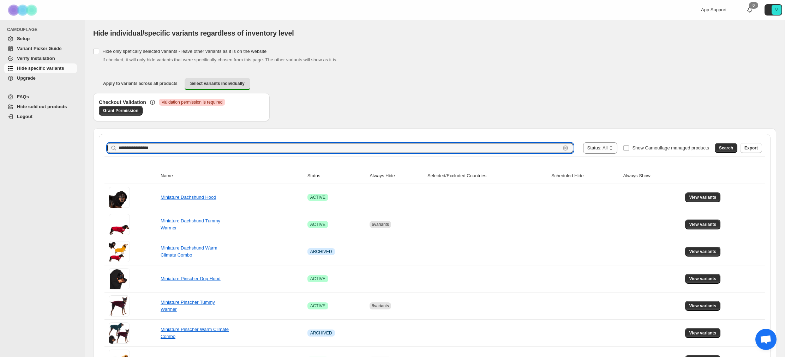
drag, startPoint x: 128, startPoint y: 149, endPoint x: 106, endPoint y: 146, distance: 22.0
click at [106, 146] on div "**********" at bounding box center [434, 148] width 660 height 17
click at [727, 150] on span "Search" at bounding box center [726, 148] width 14 height 6
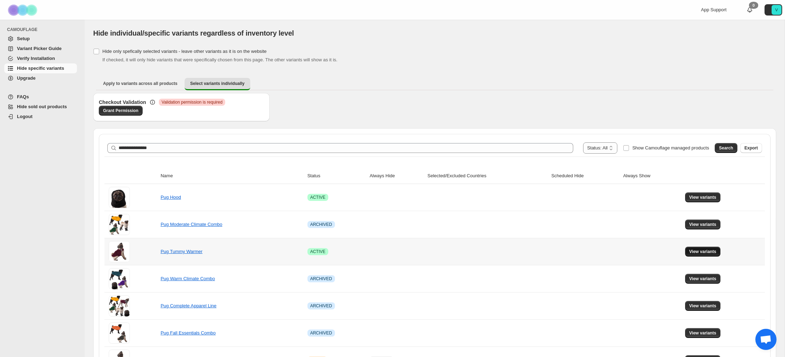
click at [707, 250] on span "View variants" at bounding box center [702, 252] width 27 height 6
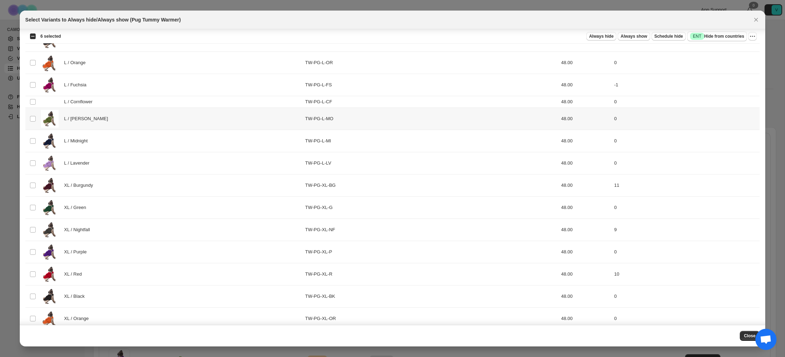
scroll to position [642, 0]
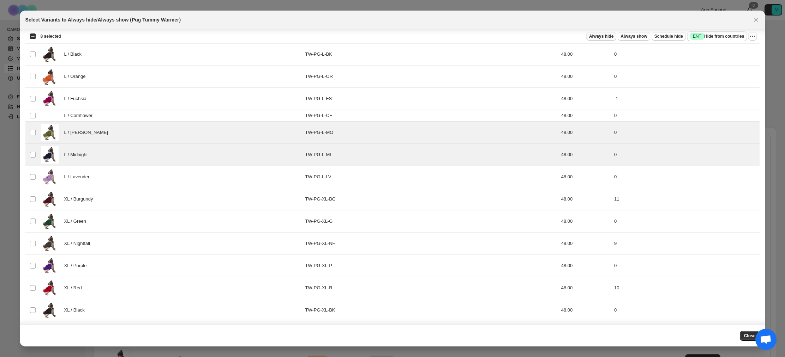
click at [595, 35] on span "Always hide" at bounding box center [601, 37] width 24 height 6
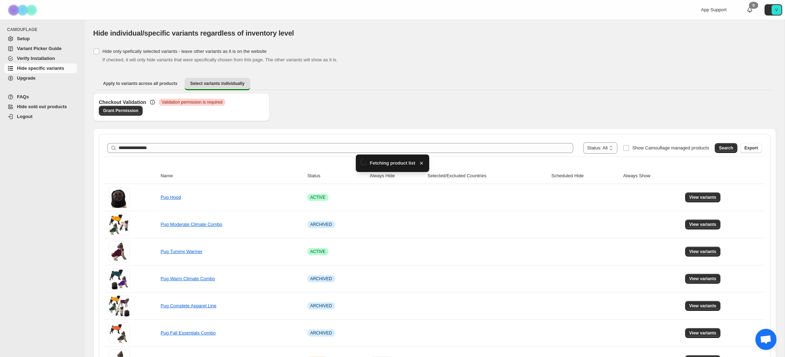
scroll to position [1, 0]
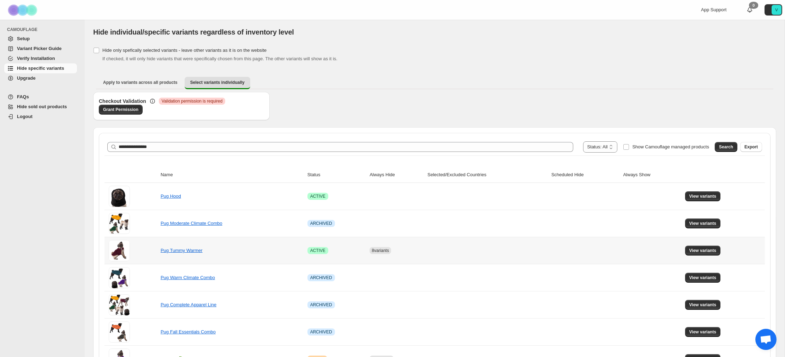
click at [187, 248] on div "Pug Tummy Warmer" at bounding box center [196, 250] width 71 height 7
click at [192, 253] on link "Pug Tummy Warmer" at bounding box center [182, 250] width 42 height 5
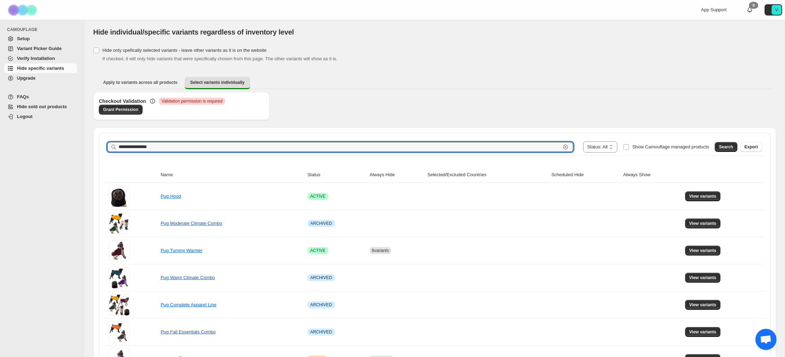
drag, startPoint x: 126, startPoint y: 146, endPoint x: 111, endPoint y: 146, distance: 14.1
click at [111, 146] on div "**********" at bounding box center [340, 147] width 466 height 10
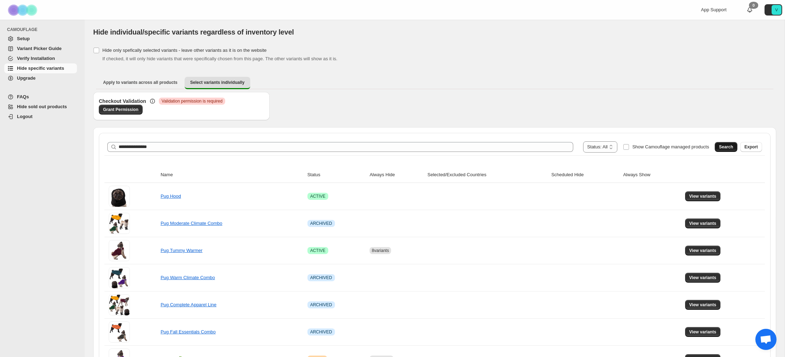
click at [722, 146] on span "Search" at bounding box center [726, 147] width 14 height 6
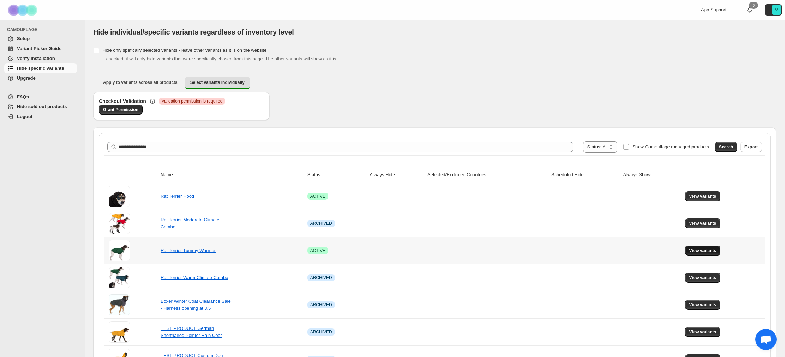
click at [707, 252] on span "View variants" at bounding box center [702, 251] width 27 height 6
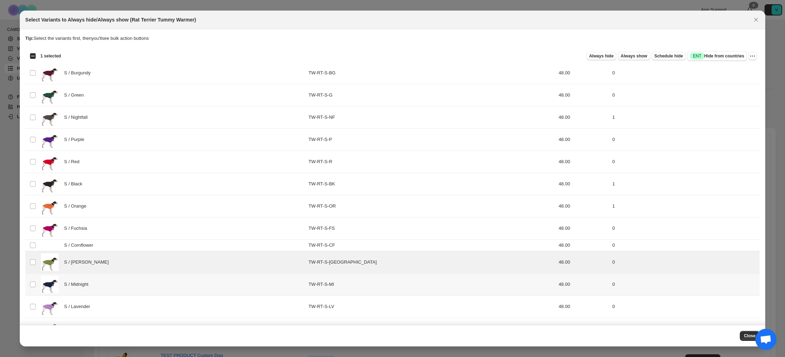
click at [31, 289] on td "Select product variant" at bounding box center [31, 285] width 13 height 22
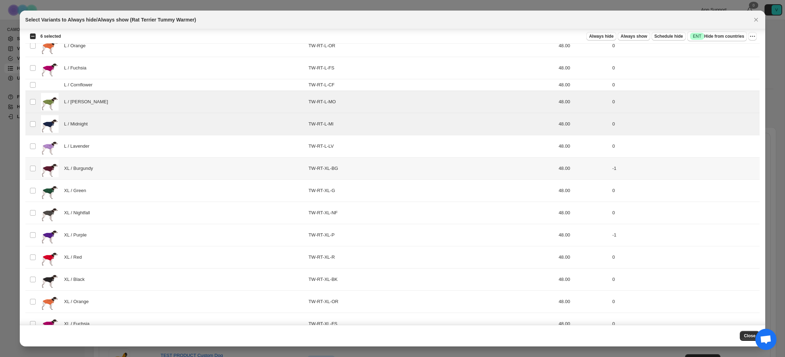
scroll to position [767, 0]
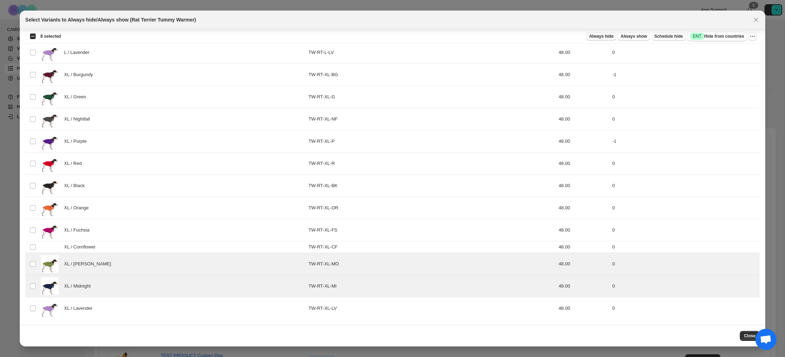
click at [598, 32] on button "Always hide" at bounding box center [601, 36] width 30 height 8
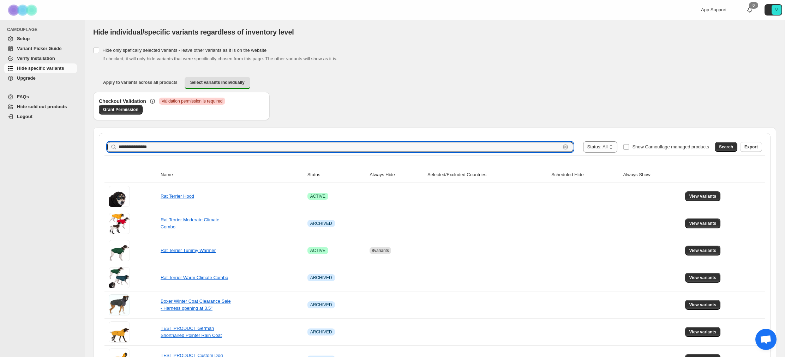
drag, startPoint x: 123, startPoint y: 147, endPoint x: 109, endPoint y: 146, distance: 14.1
click at [109, 146] on div "**********" at bounding box center [340, 147] width 466 height 10
click at [725, 145] on span "Search" at bounding box center [726, 147] width 14 height 6
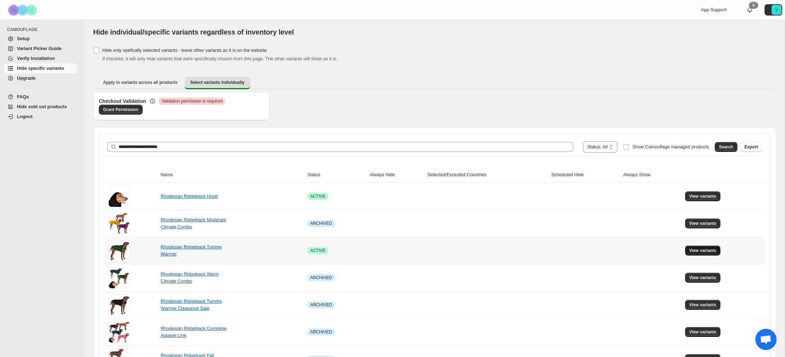
click at [701, 252] on span "View variants" at bounding box center [702, 251] width 27 height 6
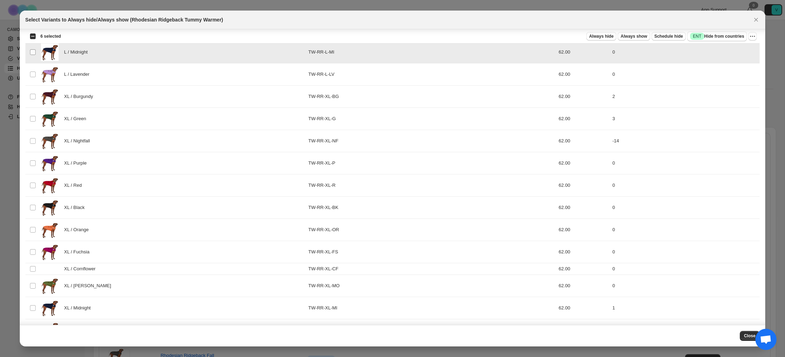
scroll to position [767, 0]
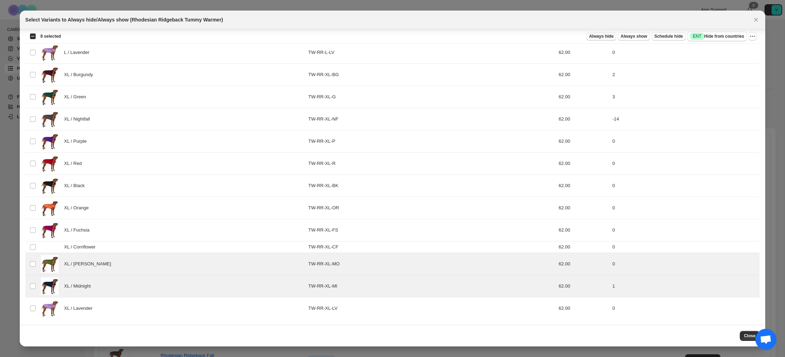
click at [600, 35] on span "Always hide" at bounding box center [601, 37] width 24 height 6
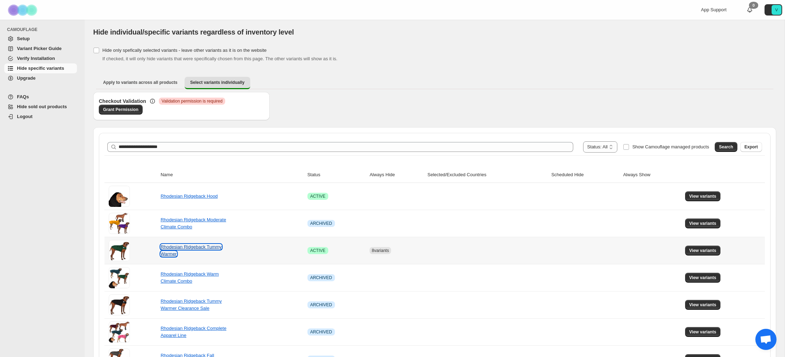
click at [191, 247] on link "Rhodesian Ridgeback Tummy Warmer" at bounding box center [191, 251] width 61 height 12
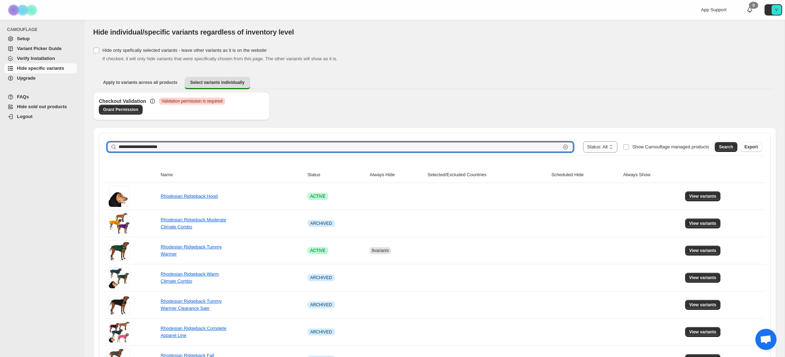
drag, startPoint x: 140, startPoint y: 146, endPoint x: 105, endPoint y: 146, distance: 34.6
click at [105, 146] on div "**********" at bounding box center [434, 147] width 660 height 17
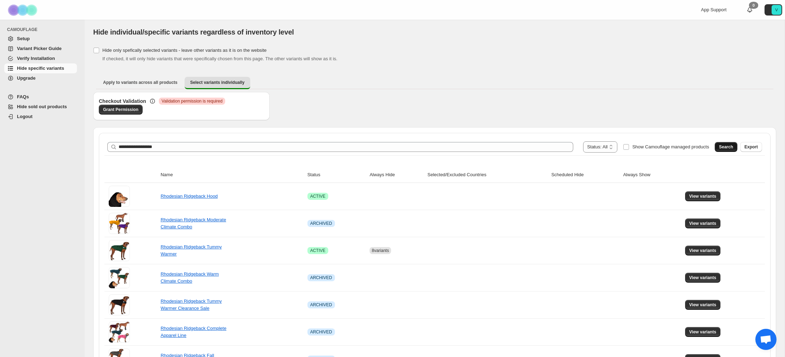
click at [724, 147] on span "Search" at bounding box center [726, 147] width 14 height 6
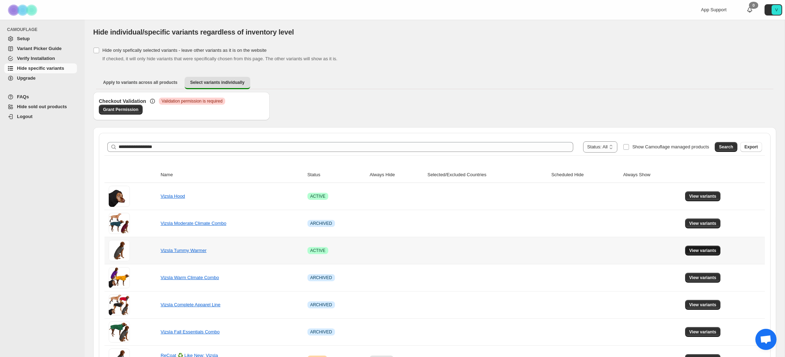
click at [710, 251] on span "View variants" at bounding box center [702, 251] width 27 height 6
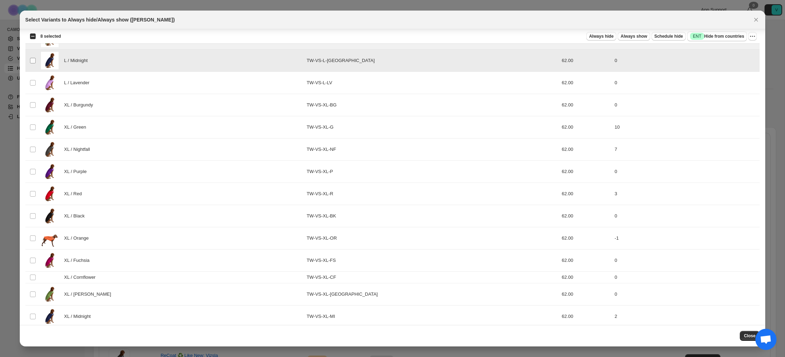
scroll to position [1023, 0]
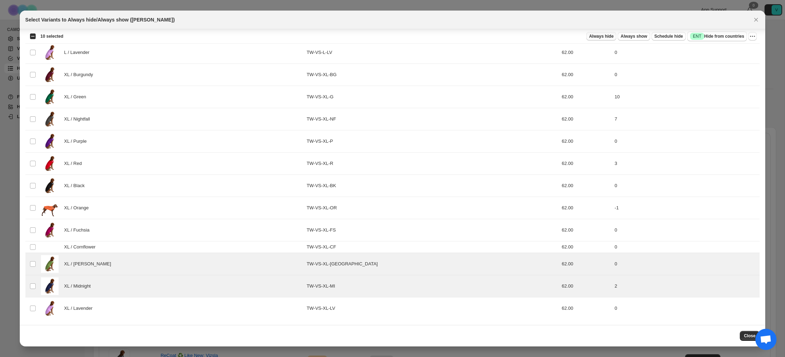
click at [593, 37] on span "Always hide" at bounding box center [601, 37] width 24 height 6
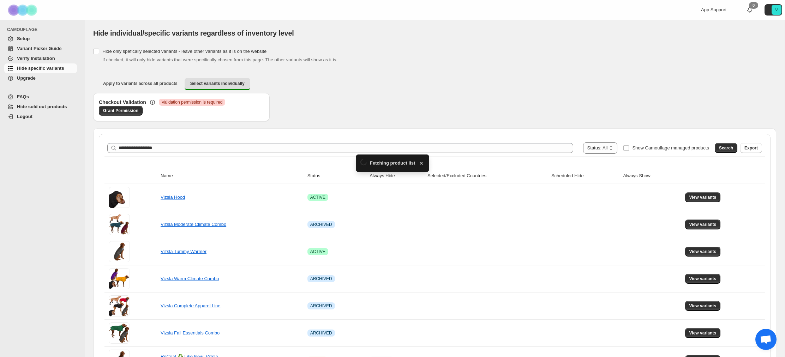
scroll to position [1, 0]
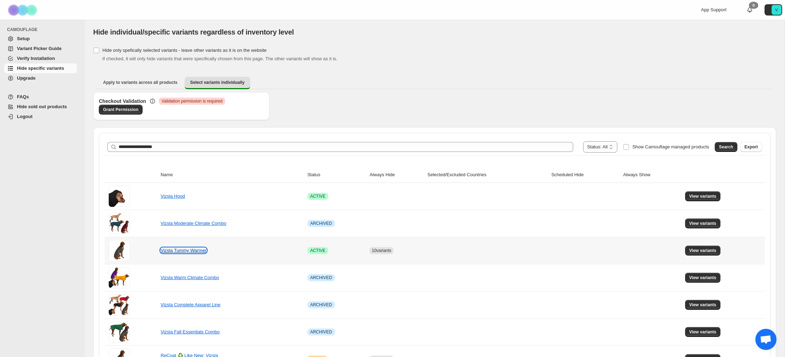
click at [190, 251] on link "Vizsla Tummy Warmer" at bounding box center [184, 250] width 46 height 5
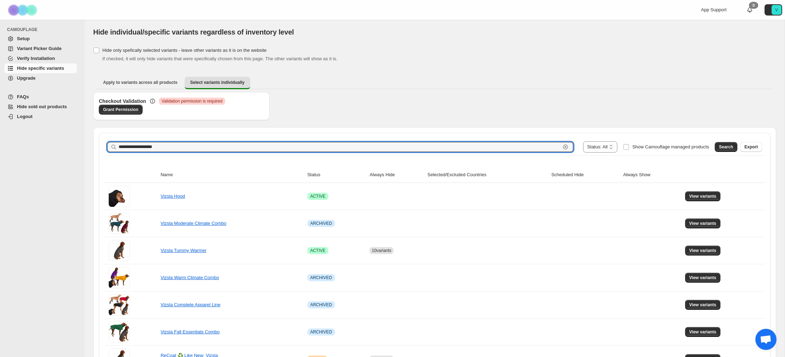
drag, startPoint x: 131, startPoint y: 146, endPoint x: 109, endPoint y: 145, distance: 22.3
click at [109, 145] on div "**********" at bounding box center [340, 147] width 466 height 10
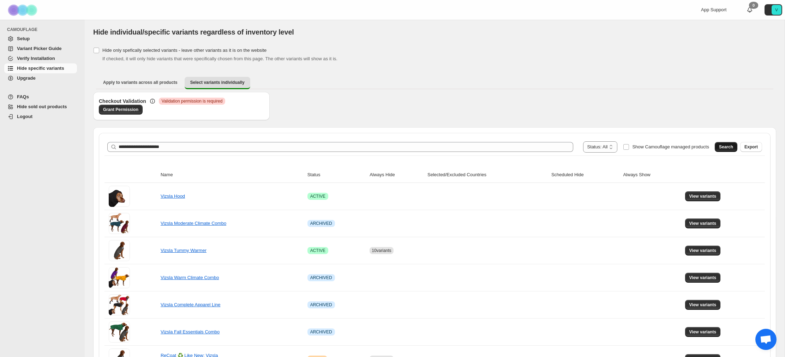
click at [721, 147] on span "Search" at bounding box center [726, 147] width 14 height 6
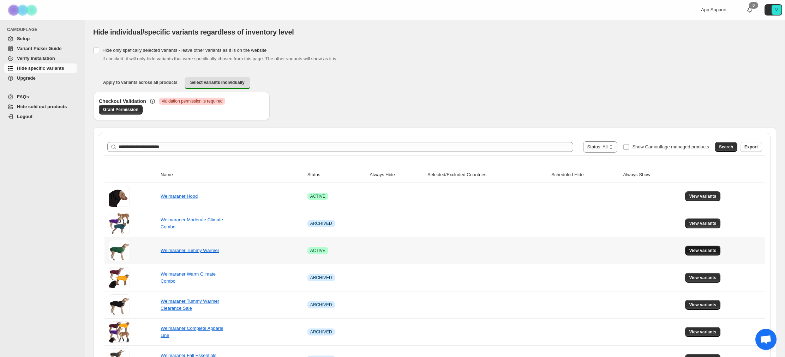
click at [702, 253] on span "View variants" at bounding box center [702, 251] width 27 height 6
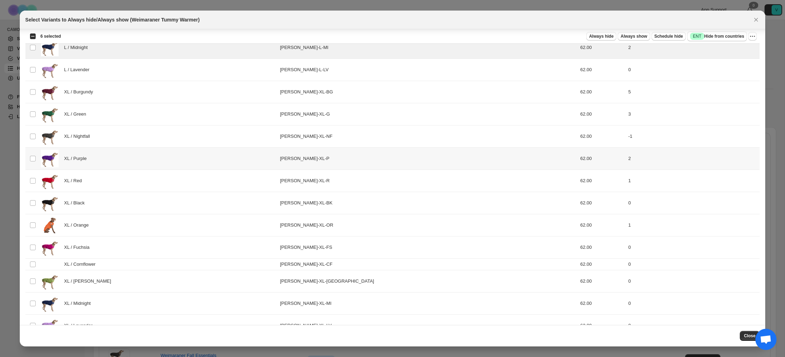
scroll to position [767, 0]
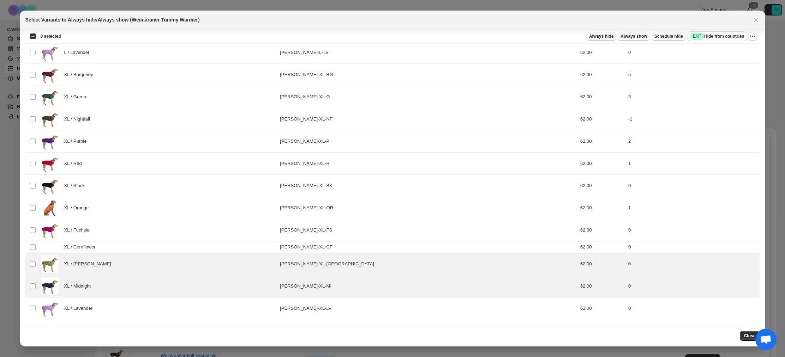
click at [598, 35] on span "Always hide" at bounding box center [601, 37] width 24 height 6
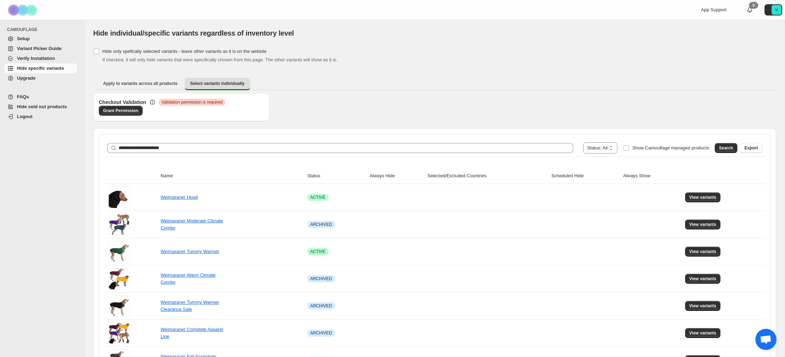
scroll to position [1, 0]
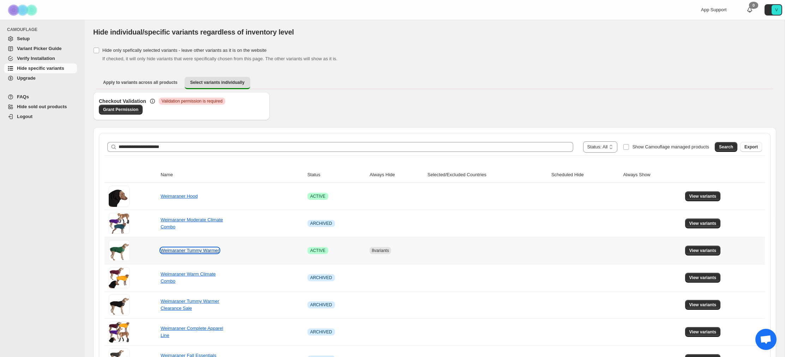
click at [186, 251] on link "Weimaraner Tummy Warmer" at bounding box center [190, 250] width 59 height 5
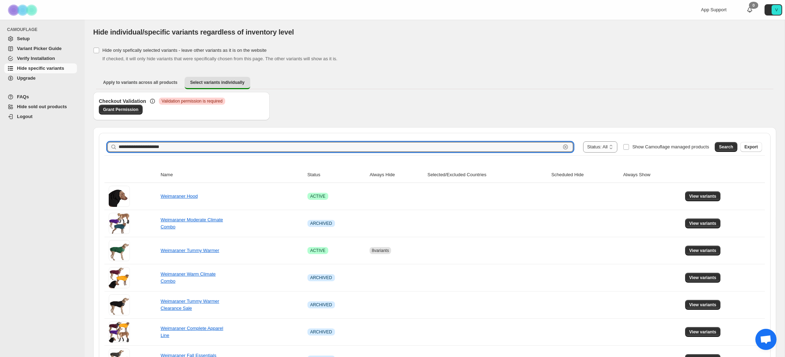
drag, startPoint x: 144, startPoint y: 147, endPoint x: 93, endPoint y: 144, distance: 50.6
click at [94, 144] on div "**********" at bounding box center [434, 293] width 683 height 332
type input "**********"
click at [724, 149] on span "Search" at bounding box center [726, 147] width 14 height 6
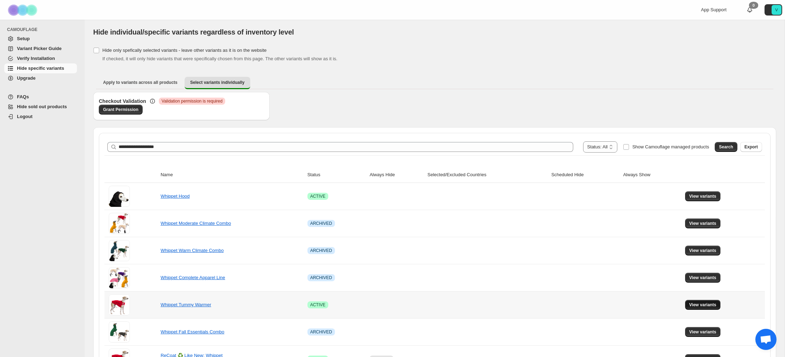
click at [708, 304] on span "View variants" at bounding box center [702, 305] width 27 height 6
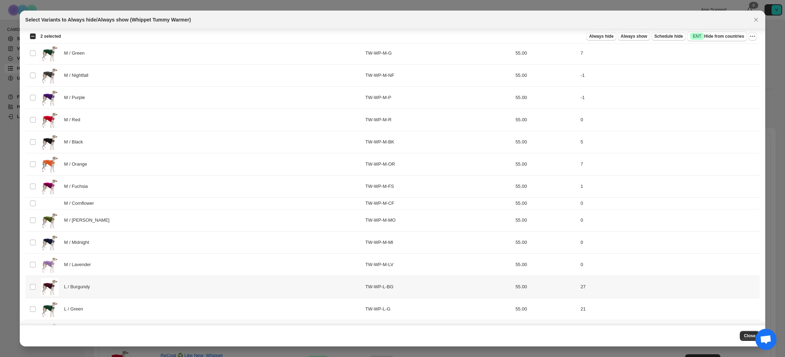
scroll to position [298, 0]
click at [32, 217] on span ":r1l3:" at bounding box center [33, 220] width 6 height 6
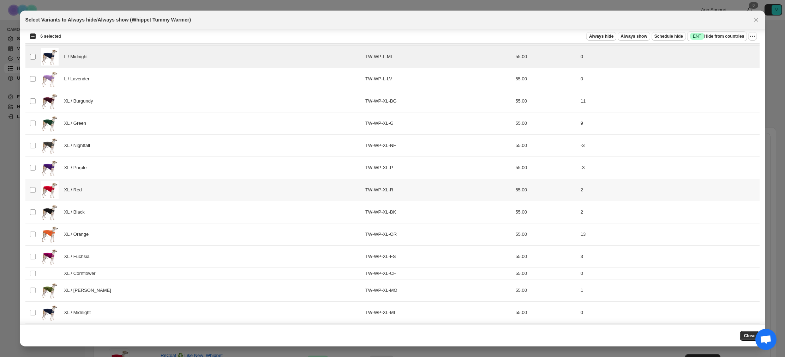
scroll to position [767, 0]
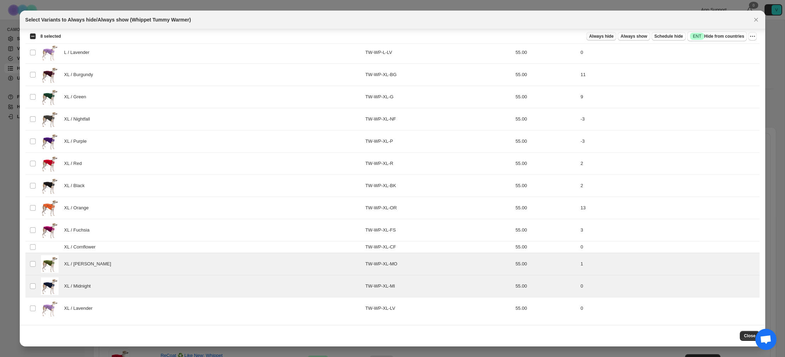
click at [605, 35] on span "Always hide" at bounding box center [601, 37] width 24 height 6
